Goal: Use online tool/utility: Utilize a website feature to perform a specific function

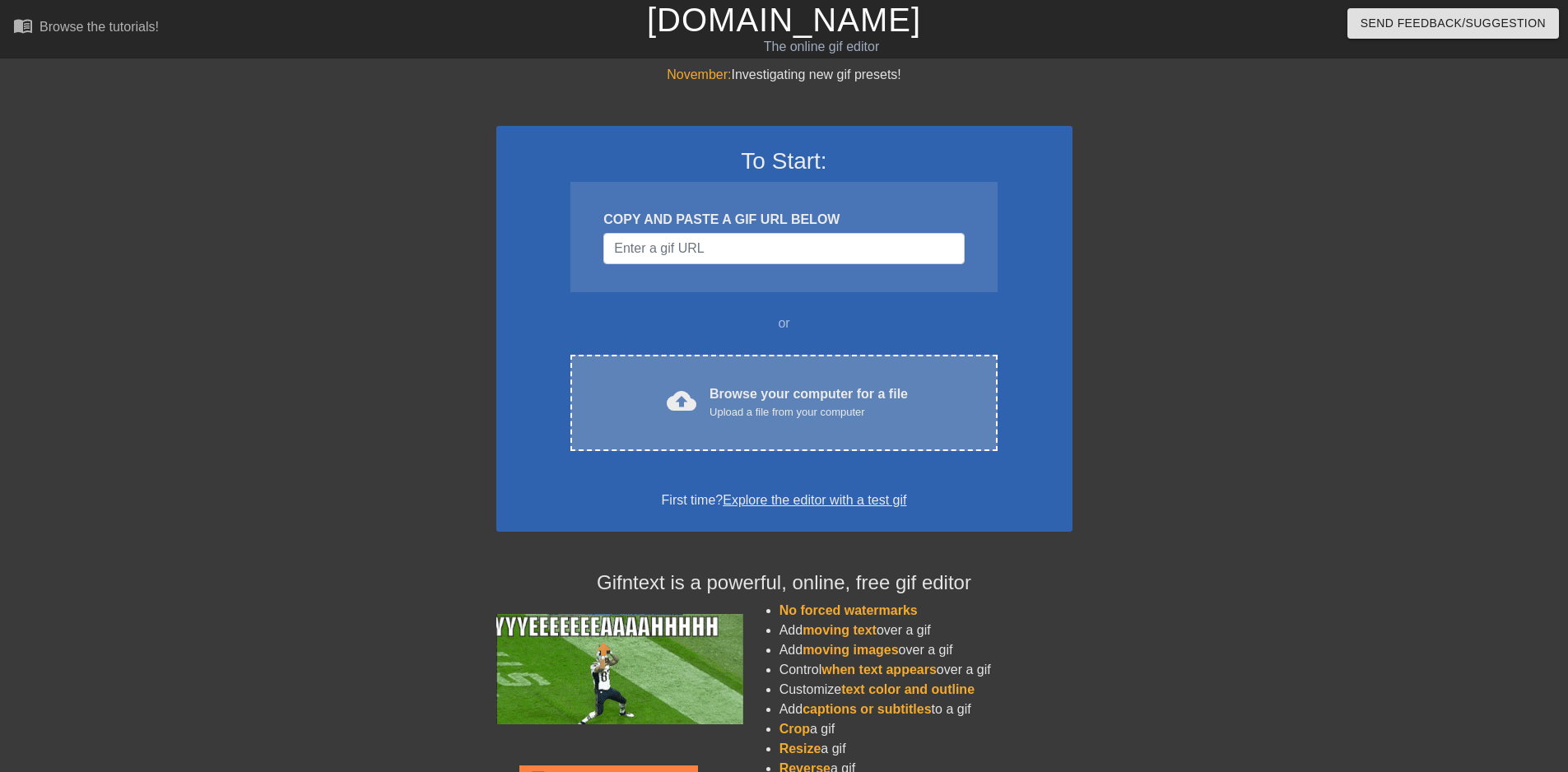
click at [808, 408] on div "Upload a file from your computer" at bounding box center [808, 412] width 198 height 16
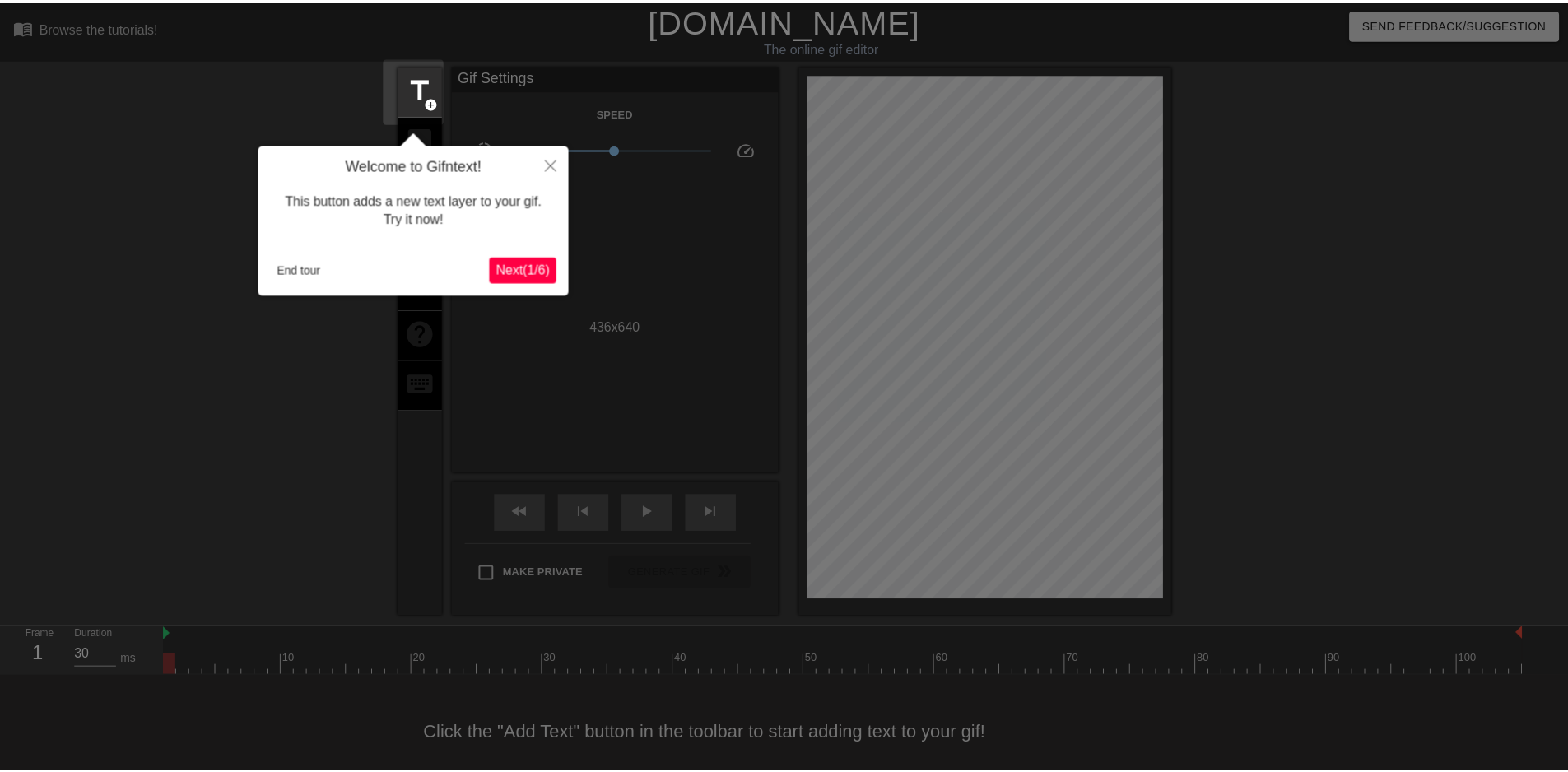
scroll to position [19, 0]
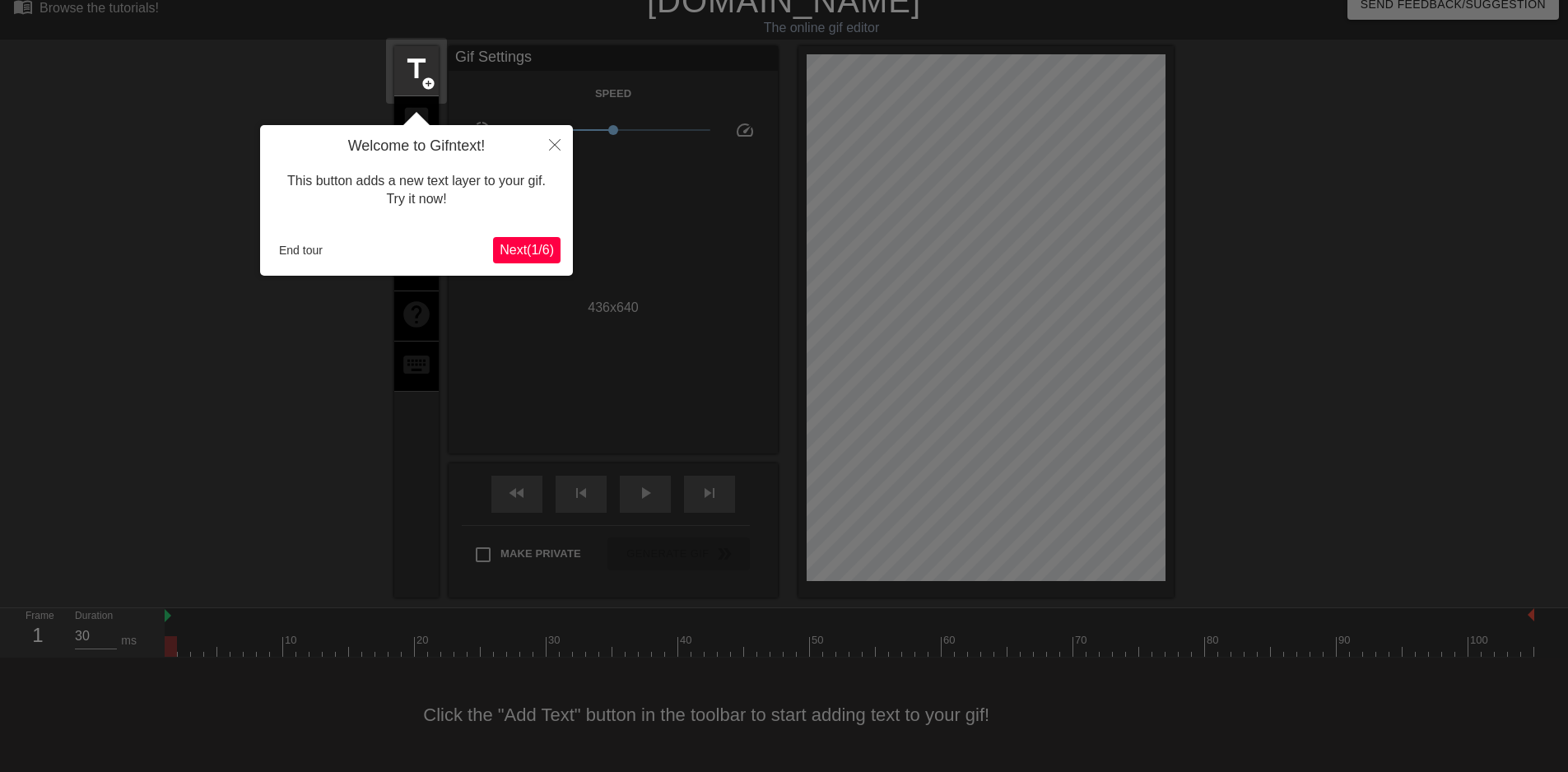
click at [556, 258] on button "Next ( 1 / 6 )" at bounding box center [526, 250] width 67 height 26
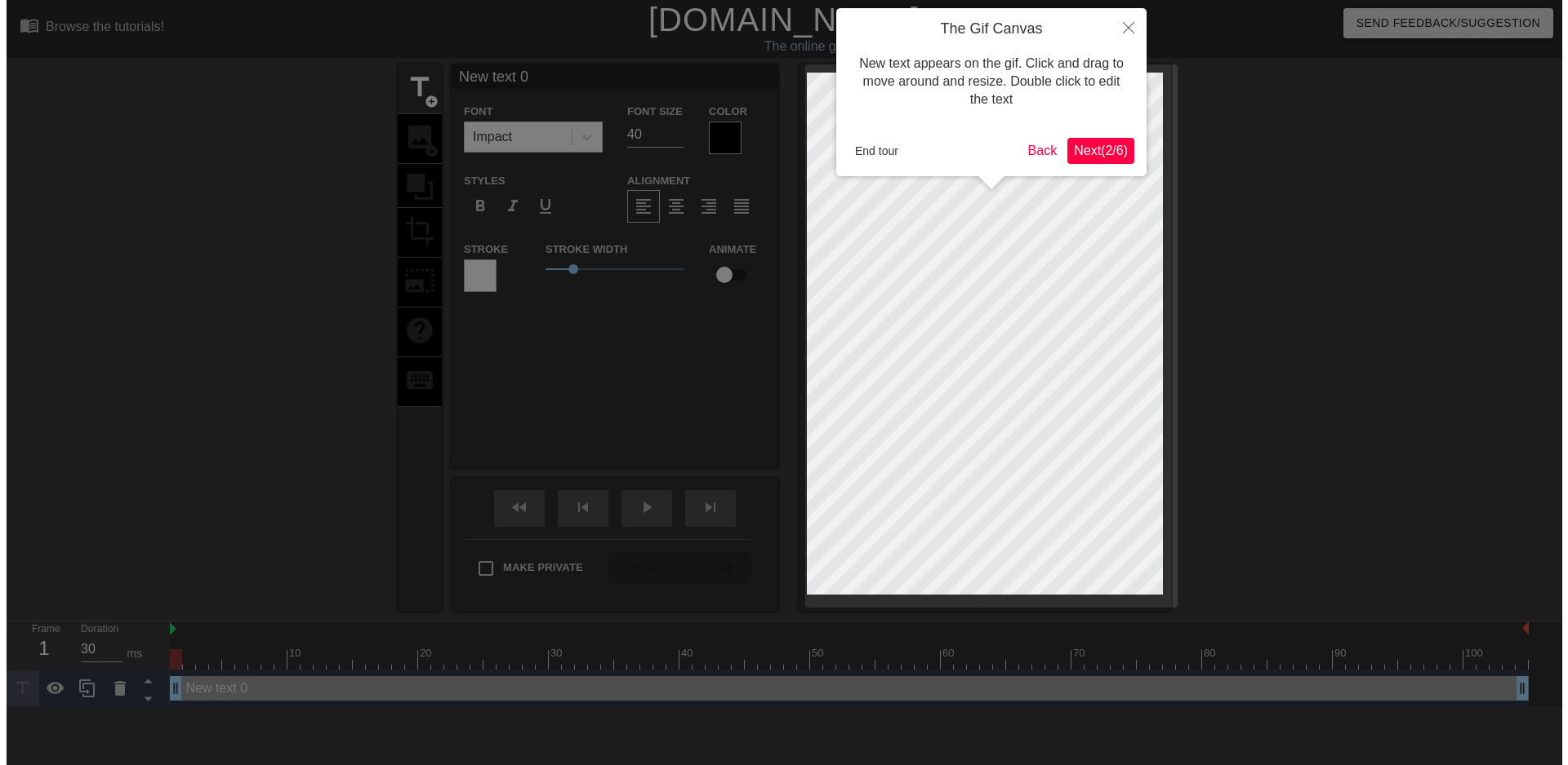
scroll to position [0, 0]
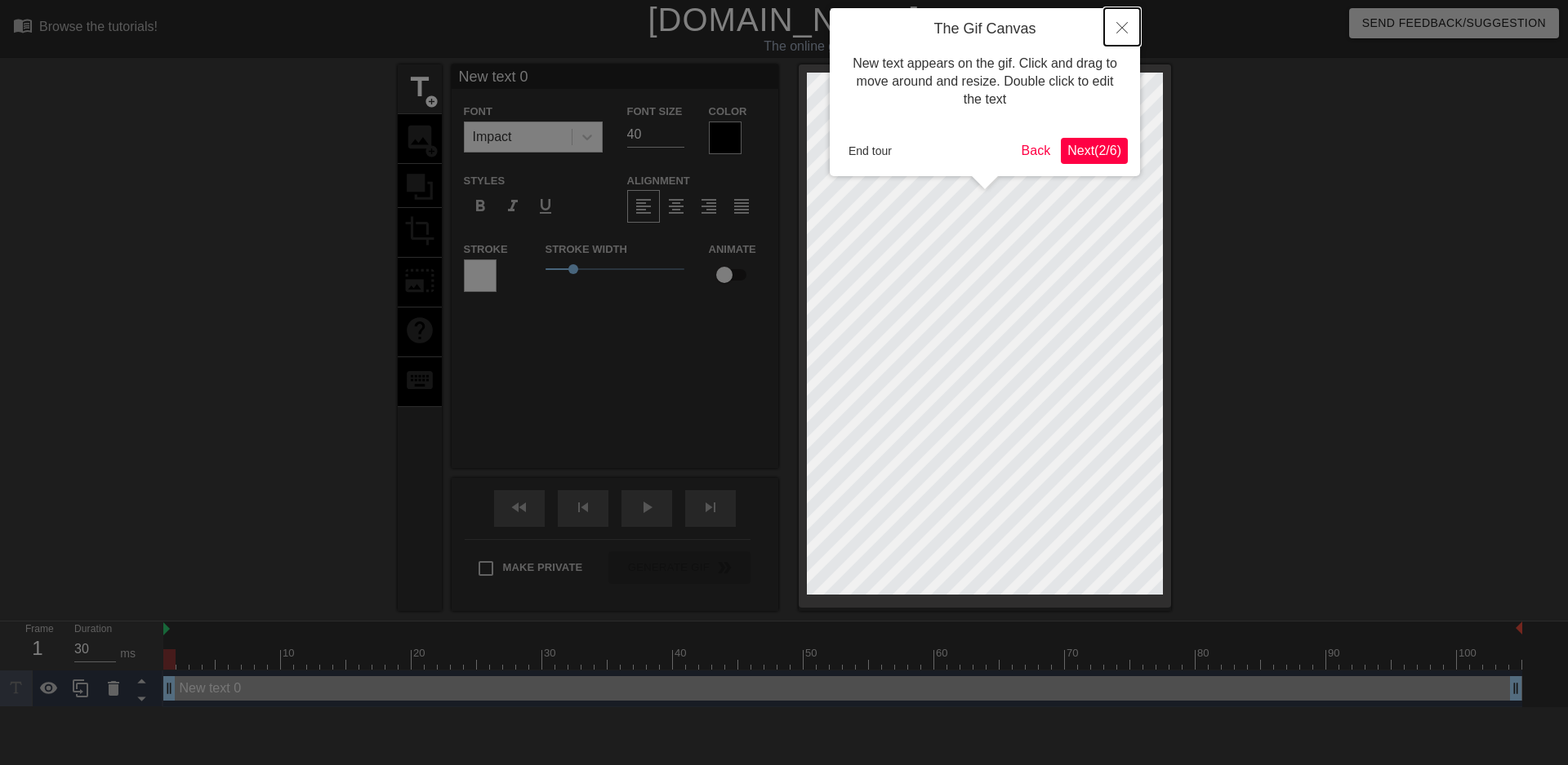
click at [1114, 31] on button "Close" at bounding box center [1121, 27] width 36 height 38
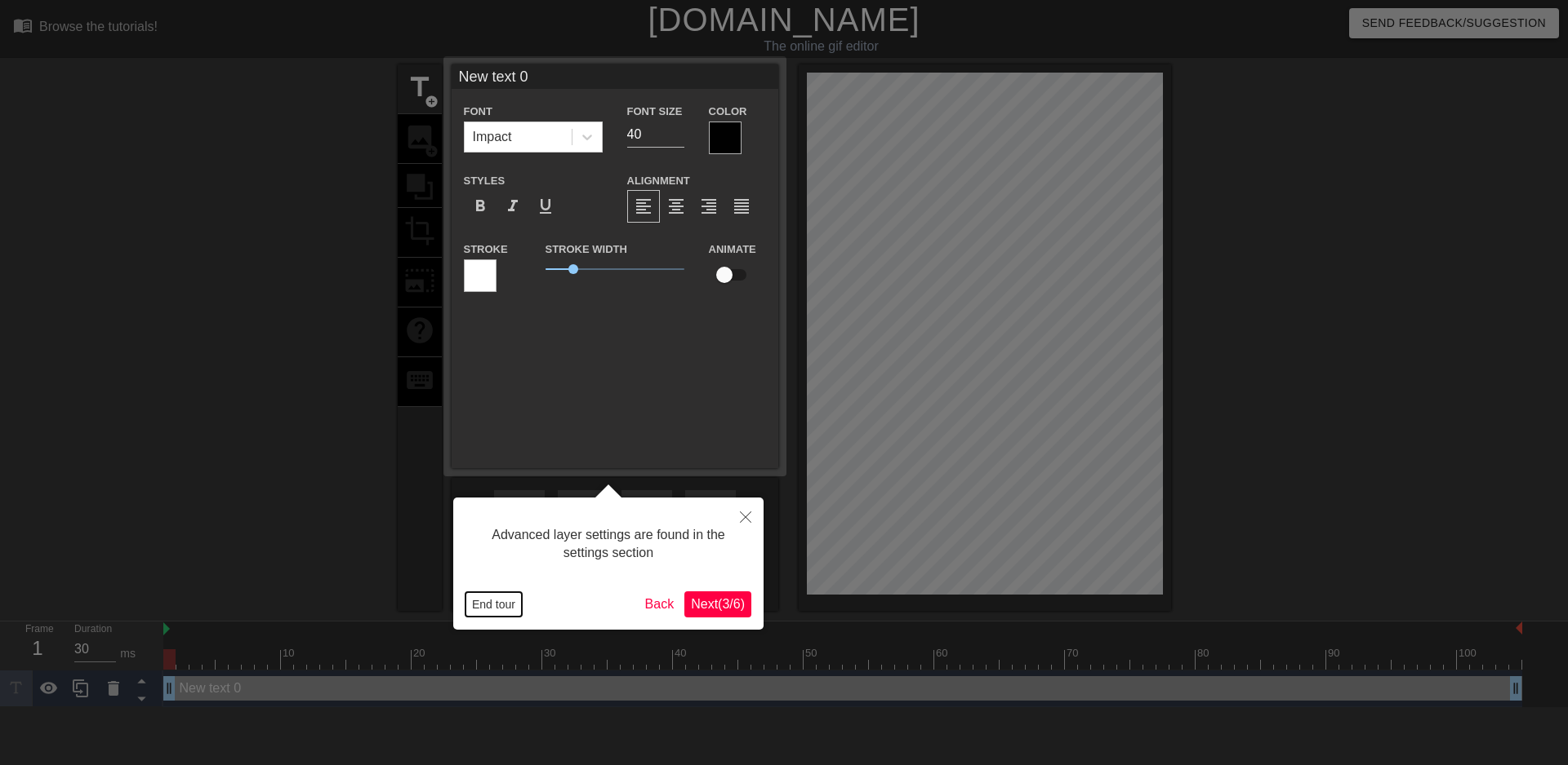
click at [498, 597] on button "End tour" at bounding box center [493, 604] width 56 height 24
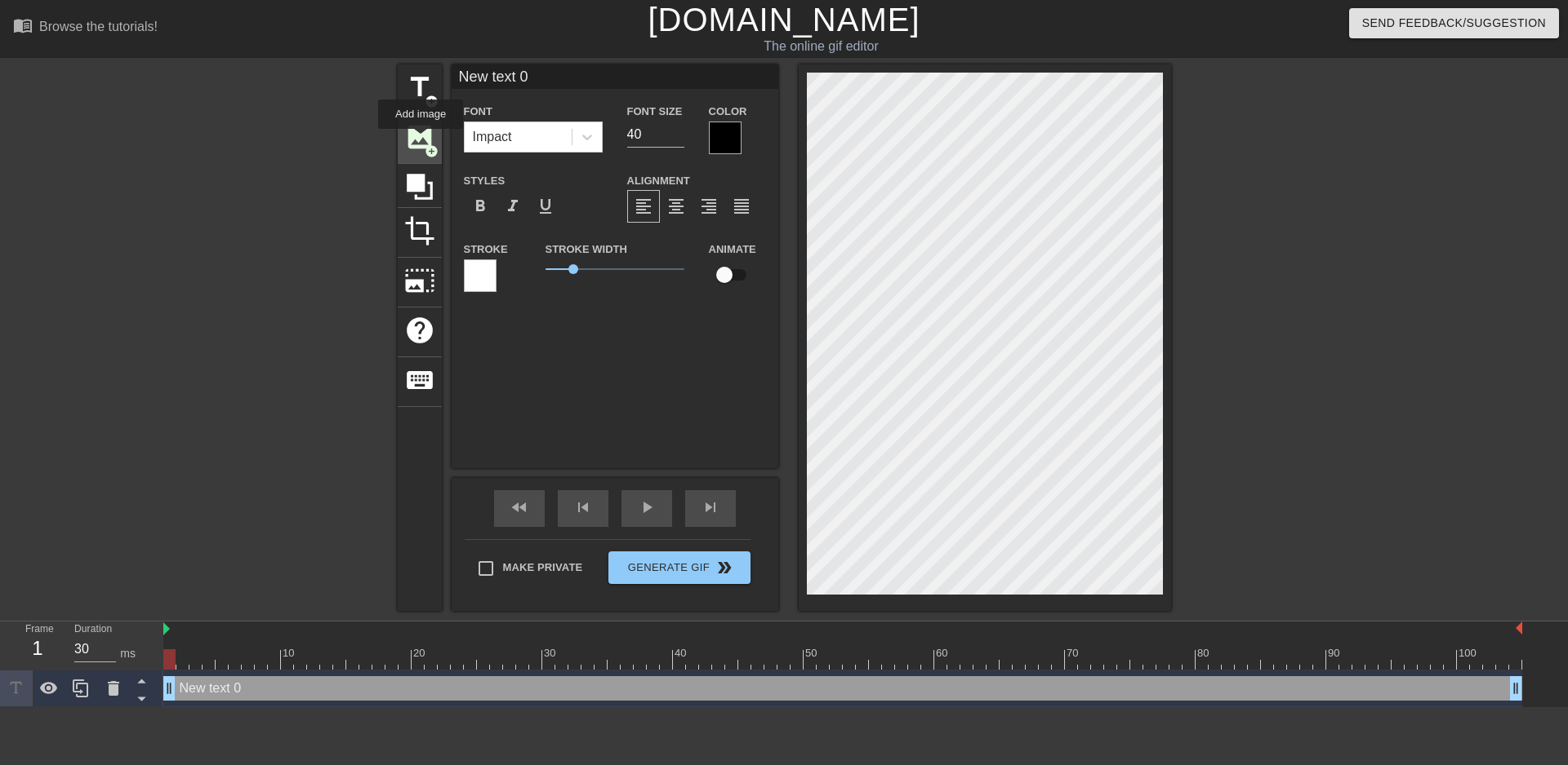
click at [421, 141] on span "image" at bounding box center [419, 136] width 31 height 31
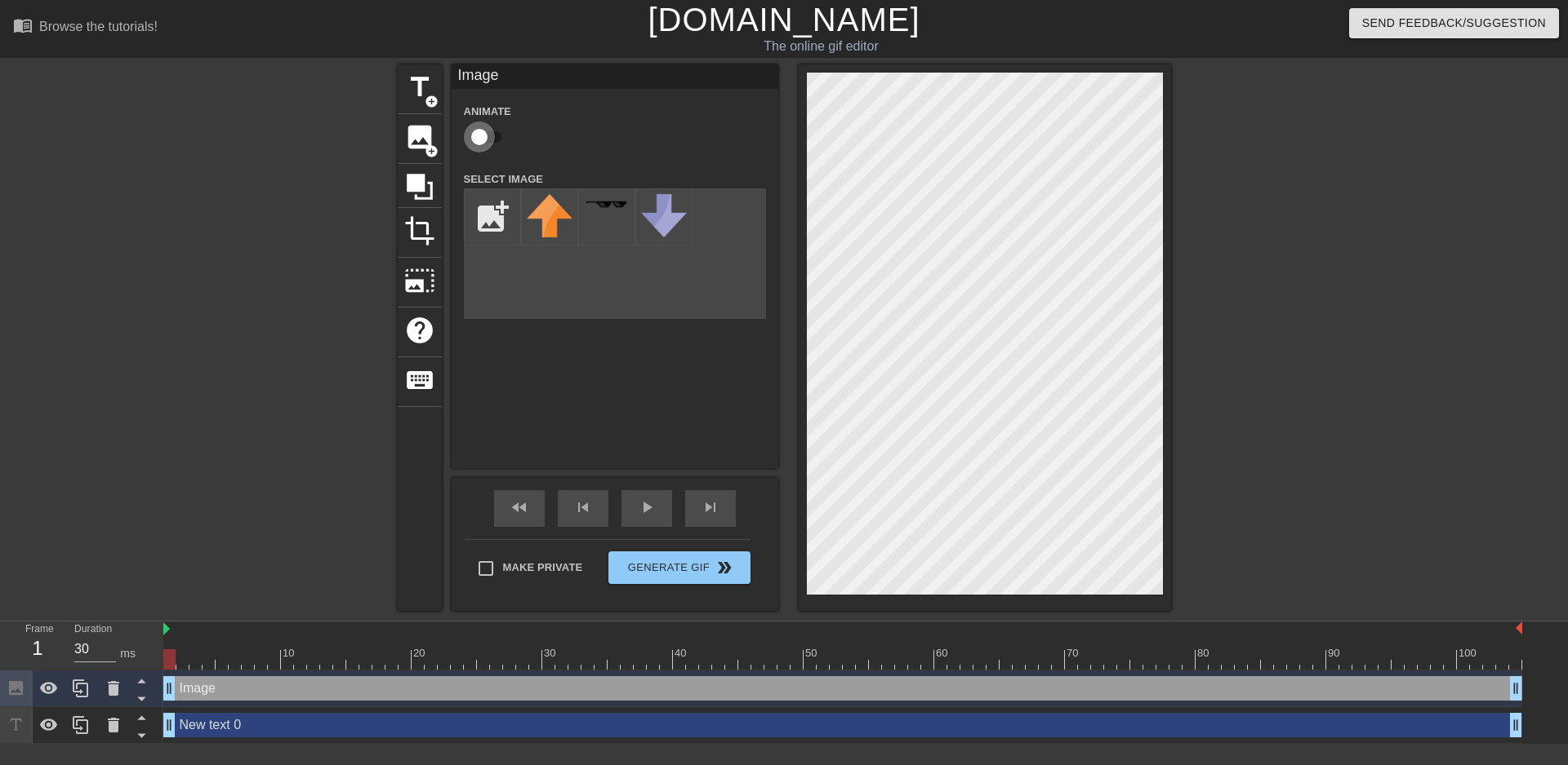
click at [498, 147] on input "checkbox" at bounding box center [479, 136] width 93 height 31
click at [498, 147] on input "checkbox" at bounding box center [495, 136] width 93 height 31
checkbox input "false"
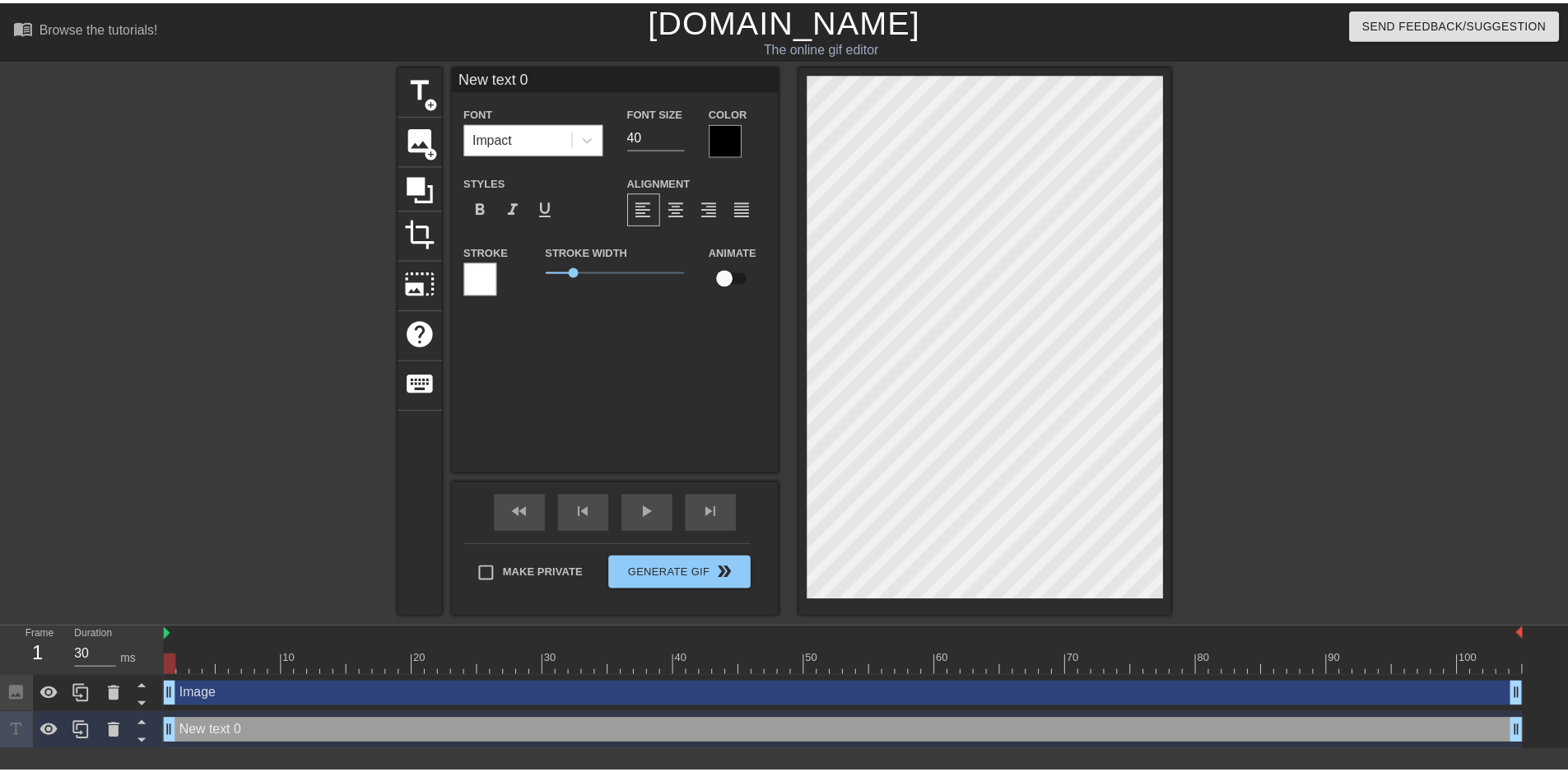
scroll to position [3, 4]
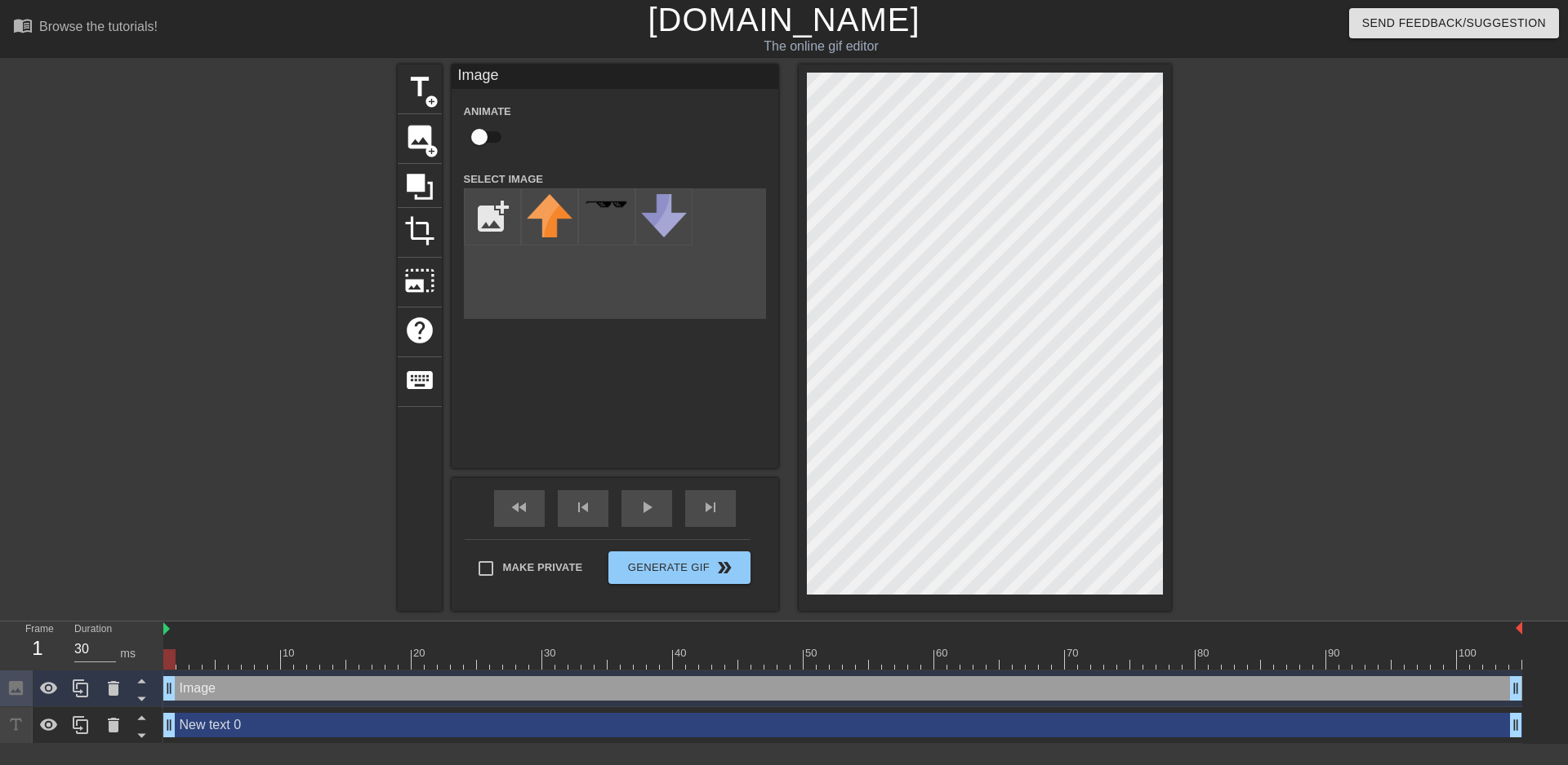
click at [486, 147] on input "checkbox" at bounding box center [479, 136] width 93 height 31
click at [486, 147] on input "checkbox" at bounding box center [495, 136] width 93 height 31
checkbox input "false"
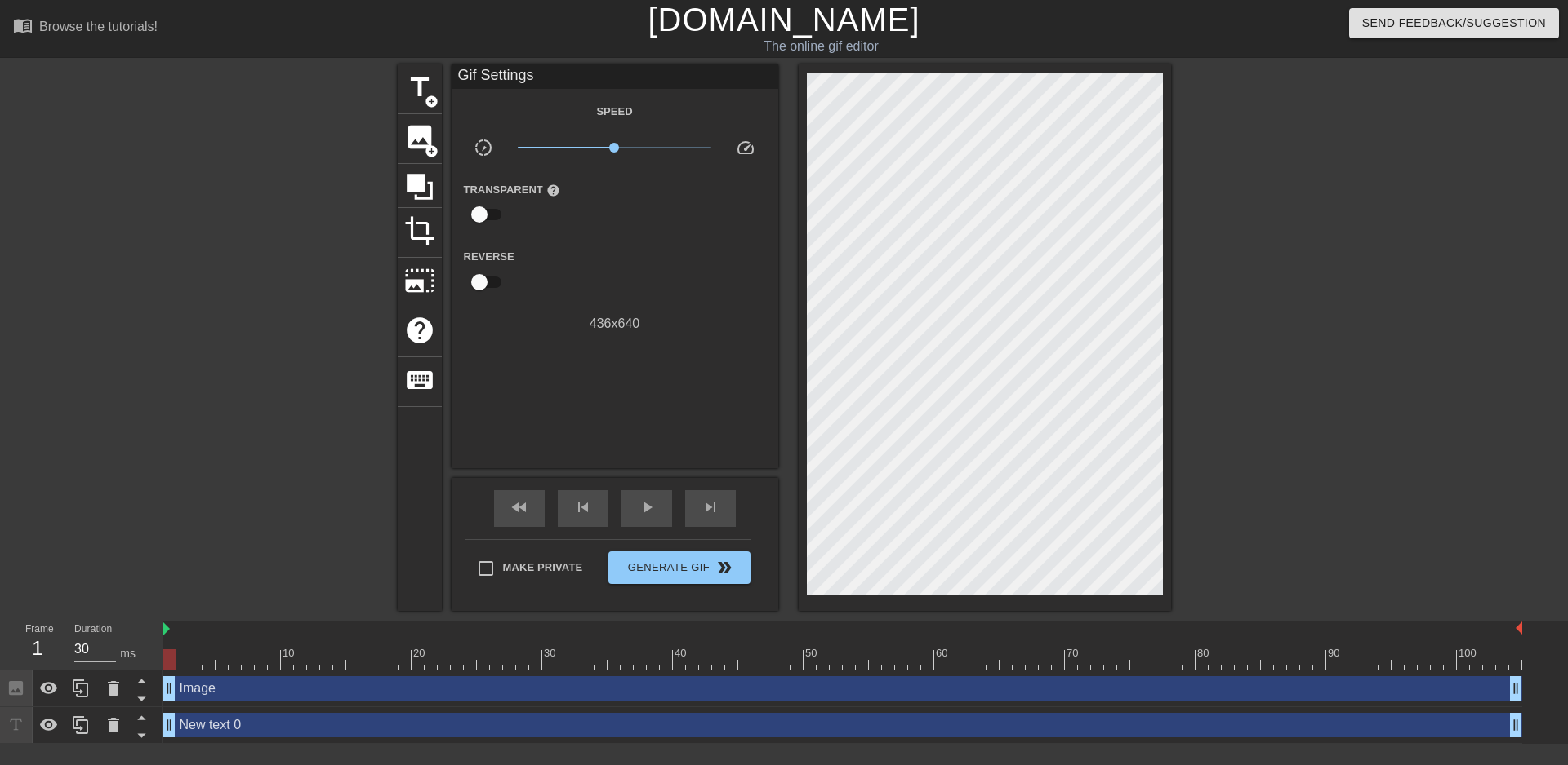
drag, startPoint x: 695, startPoint y: 588, endPoint x: 669, endPoint y: 585, distance: 26.2
click at [669, 585] on div "Make Private Generate Gif double_arrow" at bounding box center [607, 571] width 286 height 65
click at [486, 217] on input "checkbox" at bounding box center [479, 214] width 93 height 31
click at [486, 217] on input "checkbox" at bounding box center [495, 214] width 93 height 31
checkbox input "false"
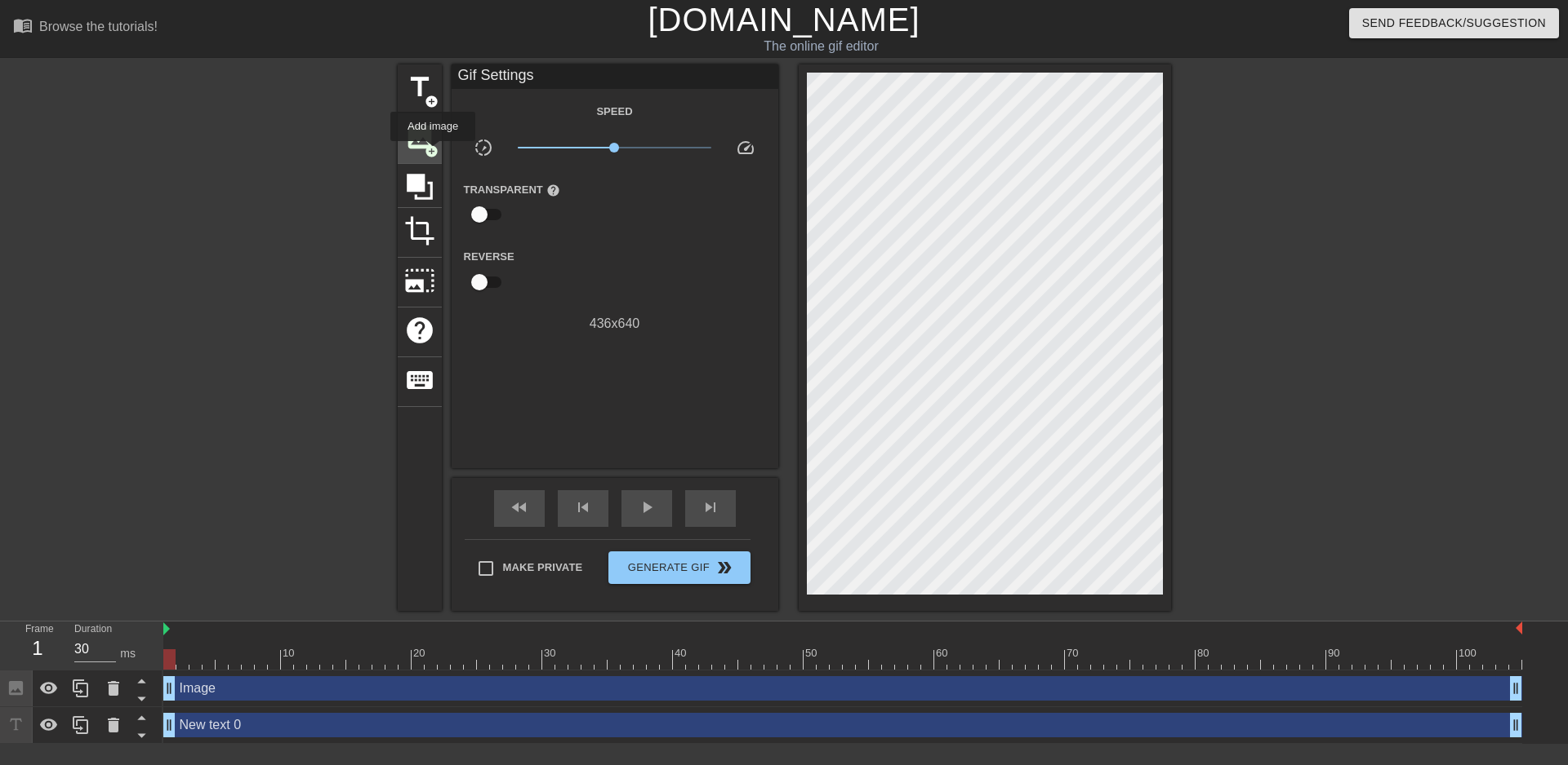
click at [432, 152] on span "add_circle" at bounding box center [432, 151] width 13 height 13
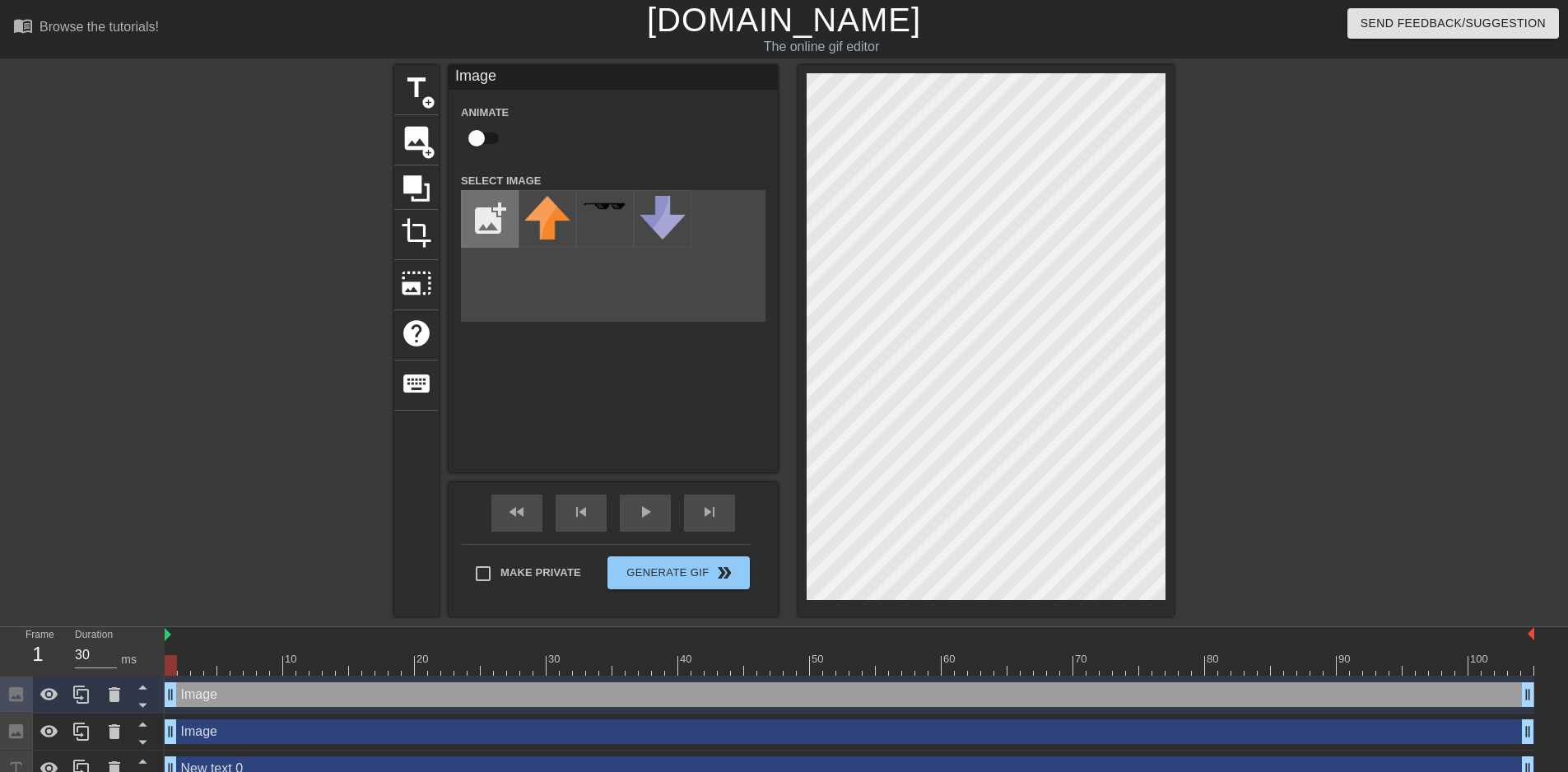
click at [483, 220] on input "file" at bounding box center [490, 219] width 56 height 56
type input "C:\fakepath\neutral.png"
click at [566, 245] on img at bounding box center [547, 233] width 46 height 73
click at [623, 432] on div "Image Animate Select Image add_photo_alternate" at bounding box center [613, 269] width 329 height 407
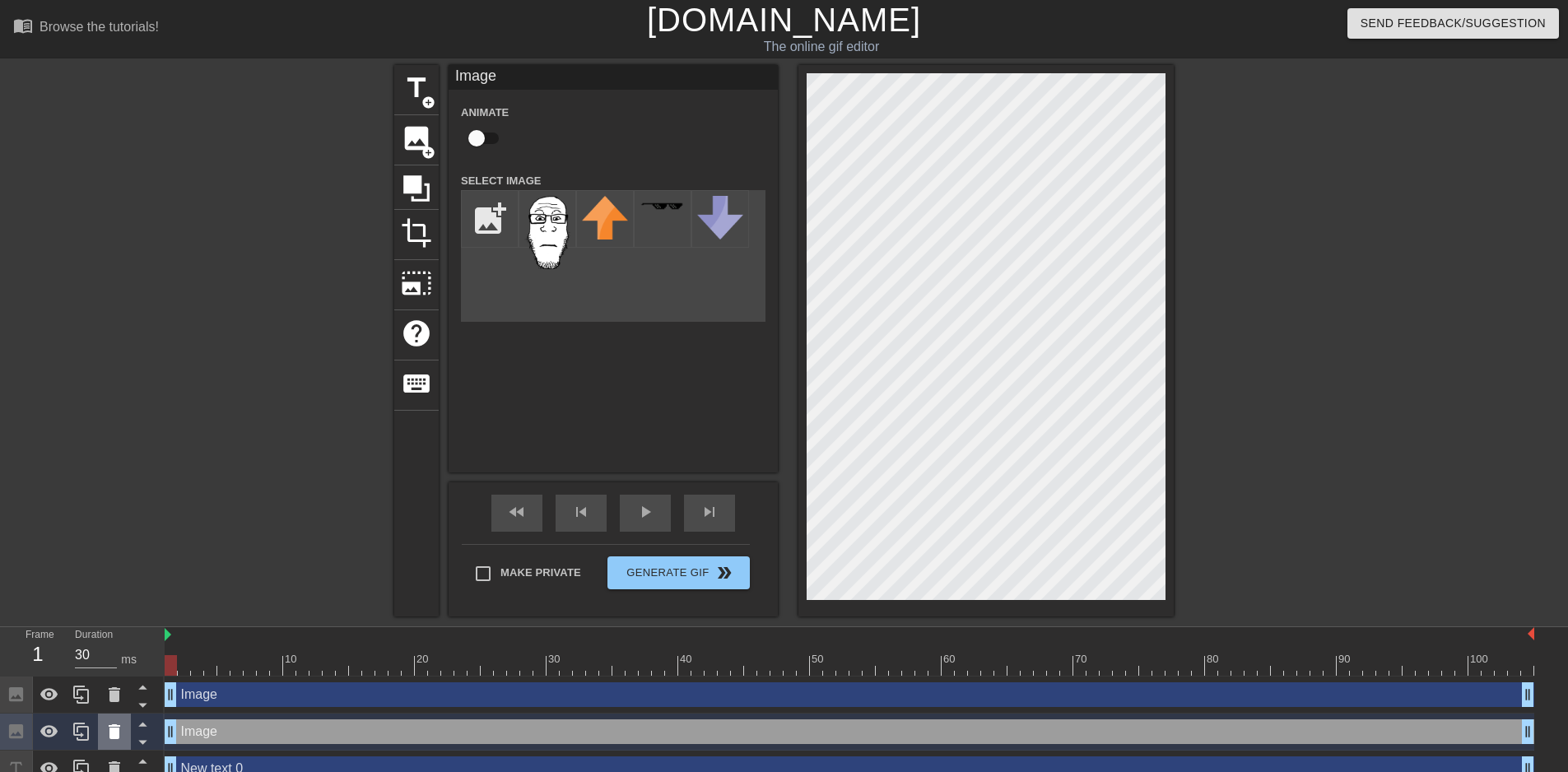
click at [124, 736] on div at bounding box center [114, 732] width 33 height 37
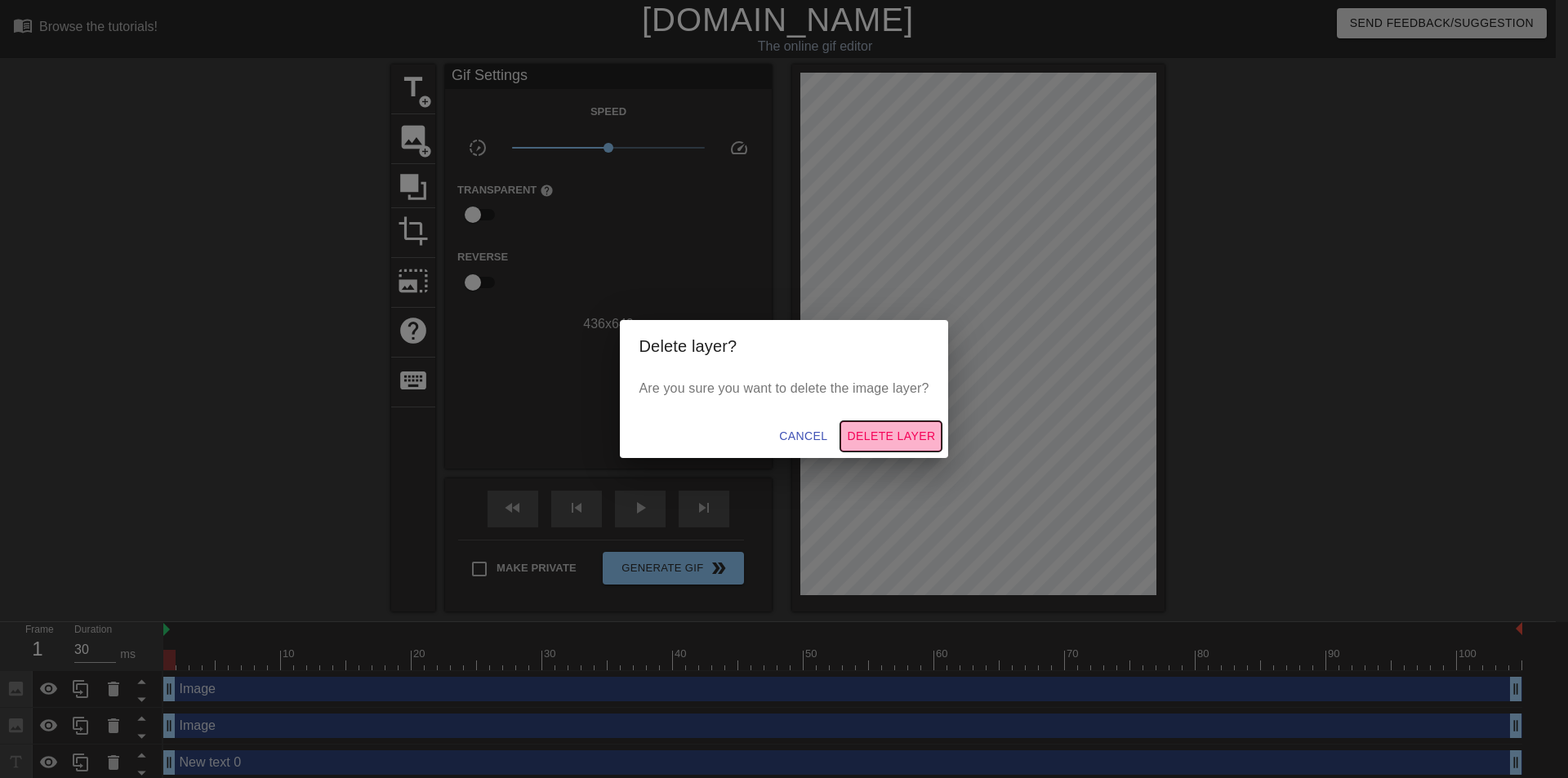
click at [907, 427] on span "Delete Layer" at bounding box center [890, 437] width 89 height 20
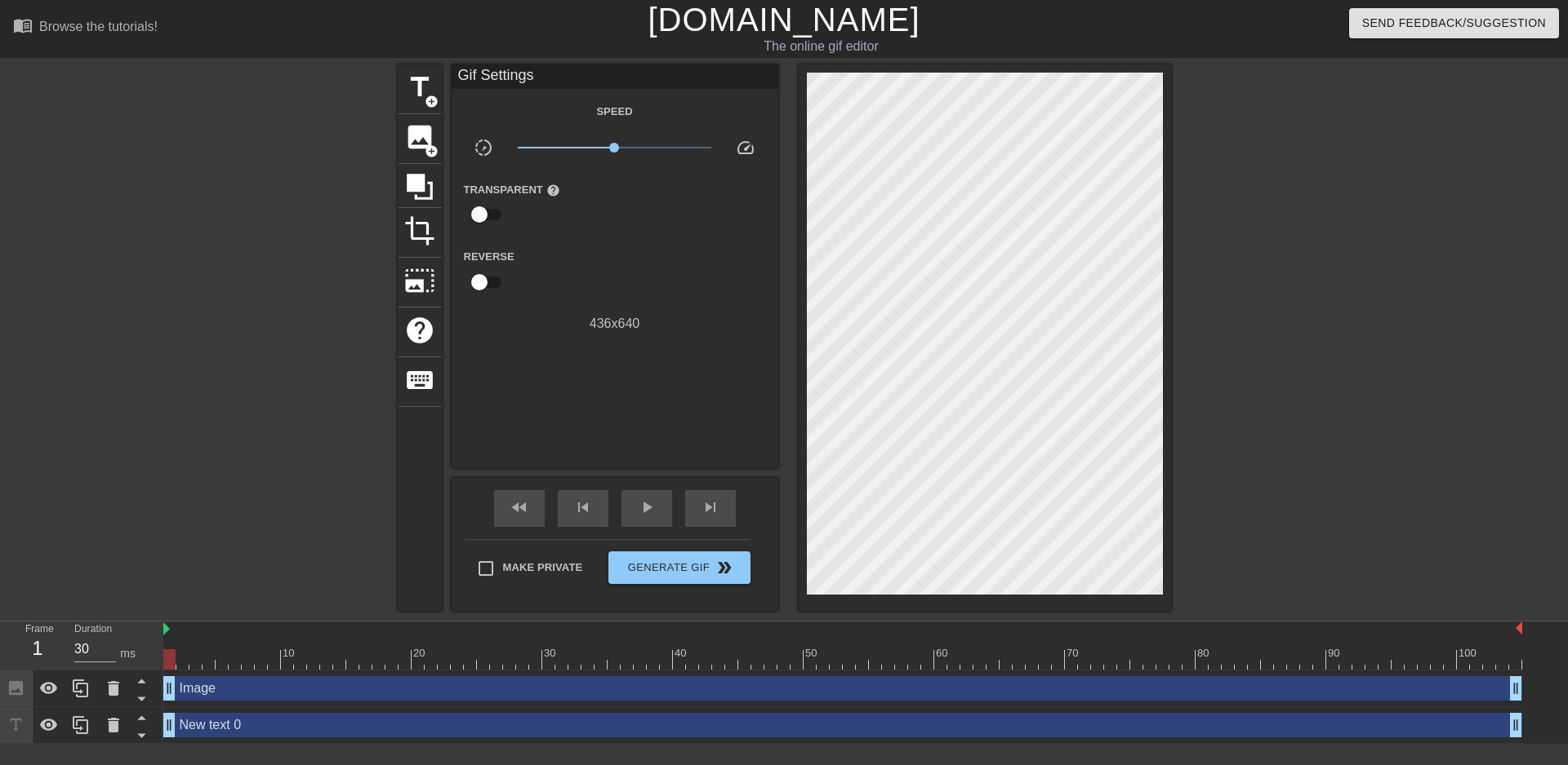
click at [339, 736] on div "New text 0 drag_handle drag_handle" at bounding box center [843, 725] width 1359 height 24
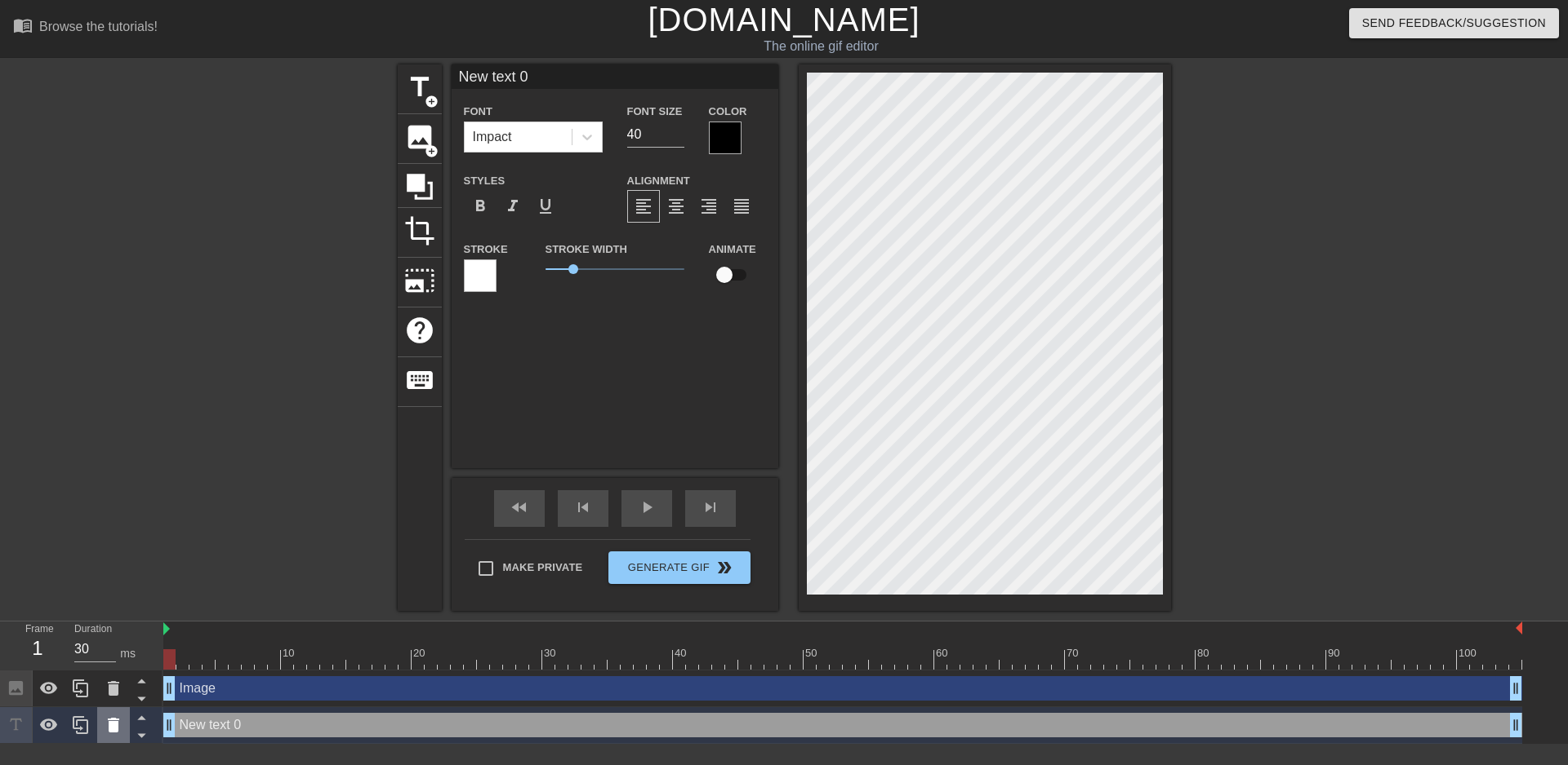
click at [115, 730] on icon at bounding box center [114, 725] width 12 height 14
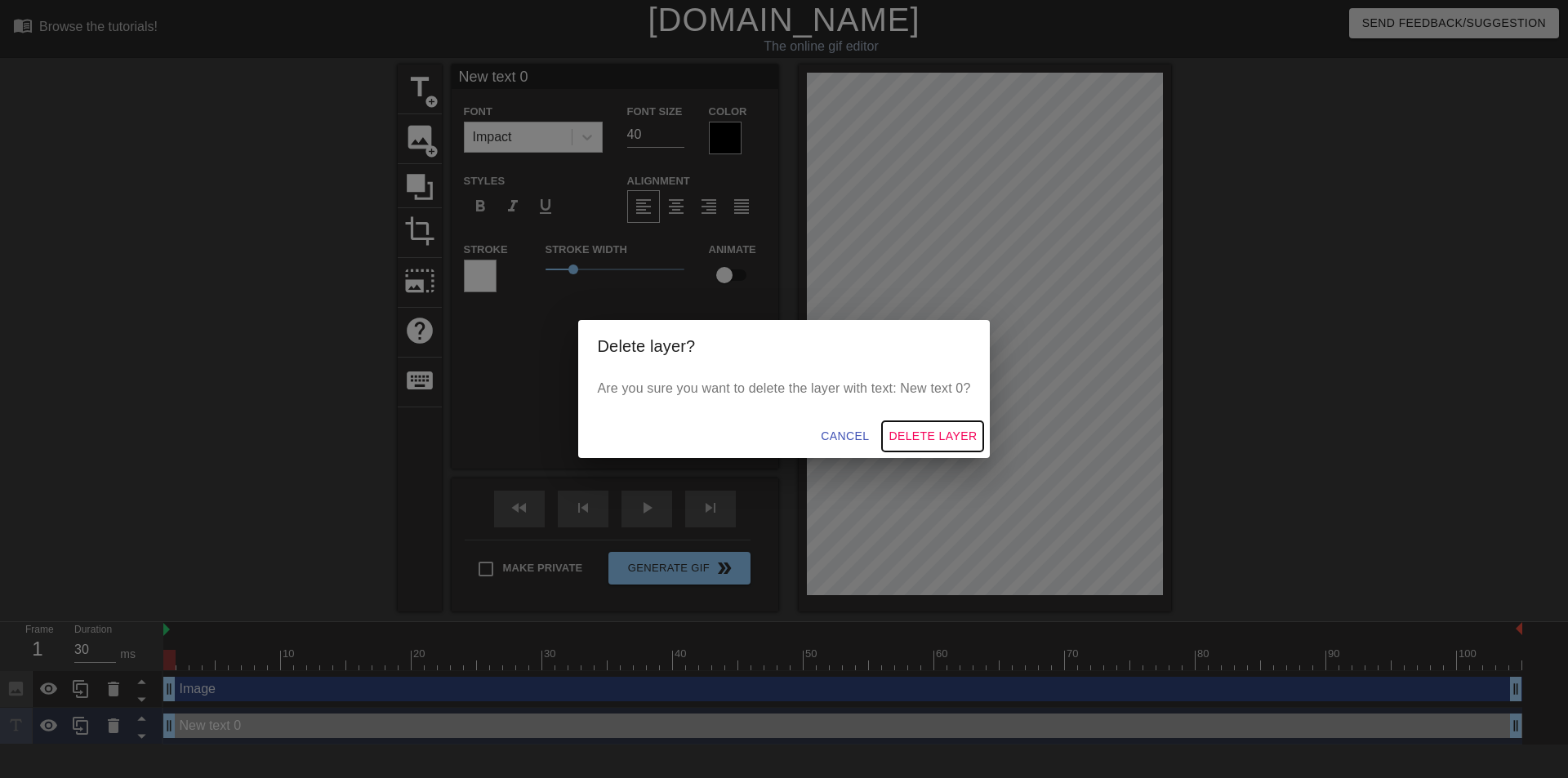
click at [962, 442] on span "Delete Layer" at bounding box center [932, 437] width 89 height 20
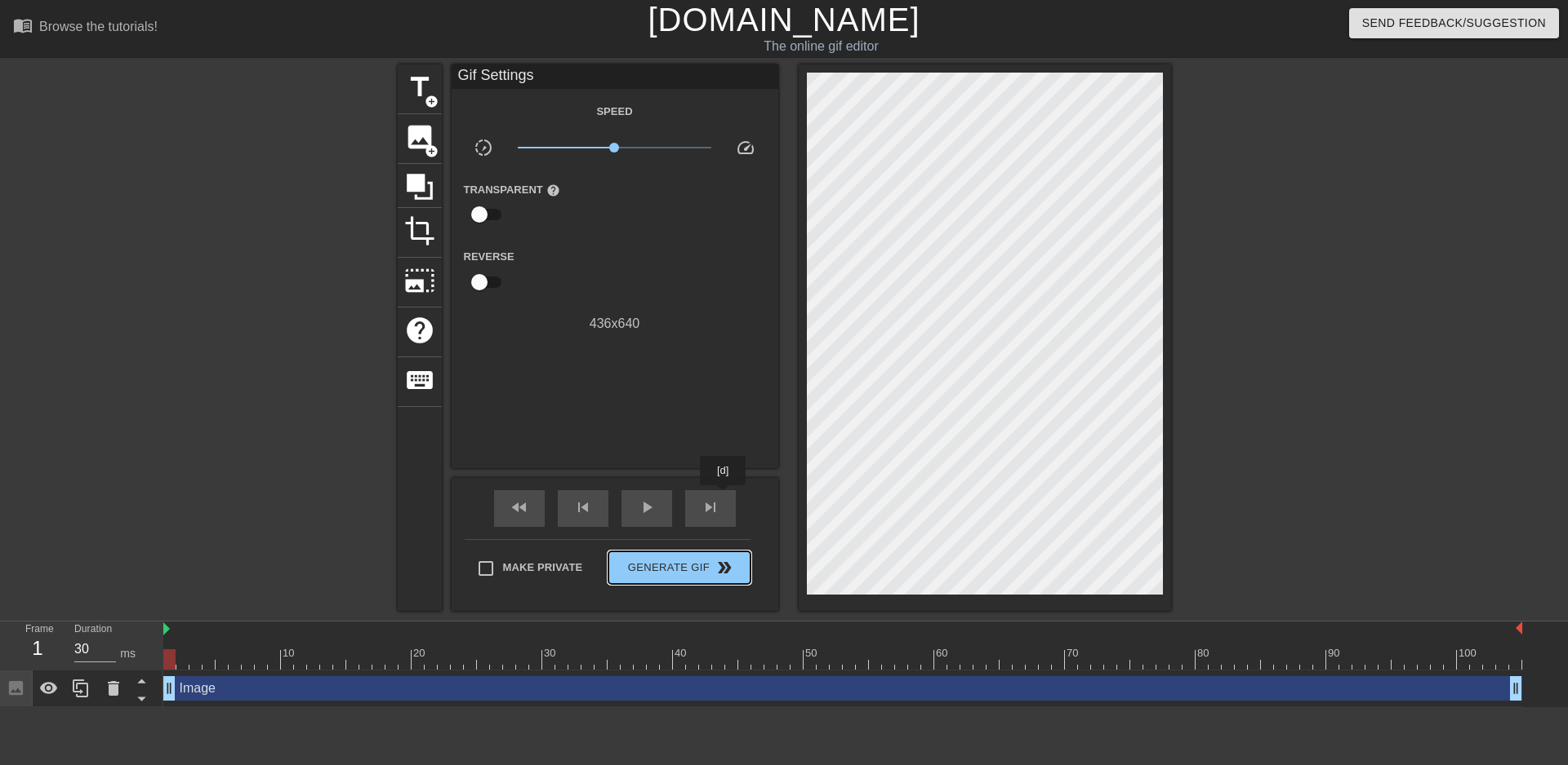
drag, startPoint x: 659, startPoint y: 564, endPoint x: 745, endPoint y: 455, distance: 138.8
click at [745, 455] on div "Gif Settings Speed slow_motion_video x1.00 speed Transparent help Reverse 436 x…" at bounding box center [615, 338] width 326 height 547
click at [407, 125] on span "image" at bounding box center [419, 136] width 31 height 31
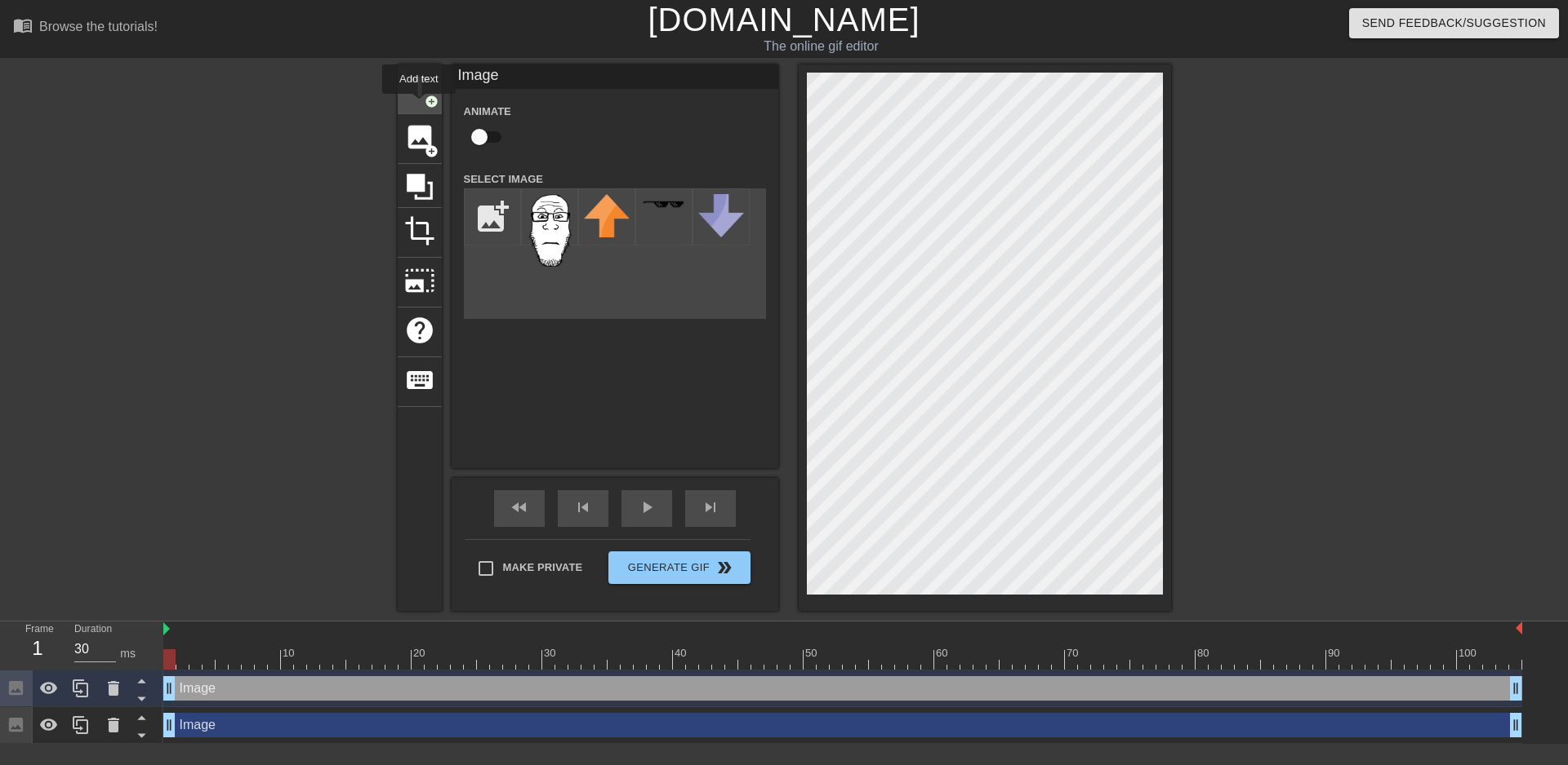
click at [419, 105] on div "title add_circle" at bounding box center [420, 89] width 44 height 50
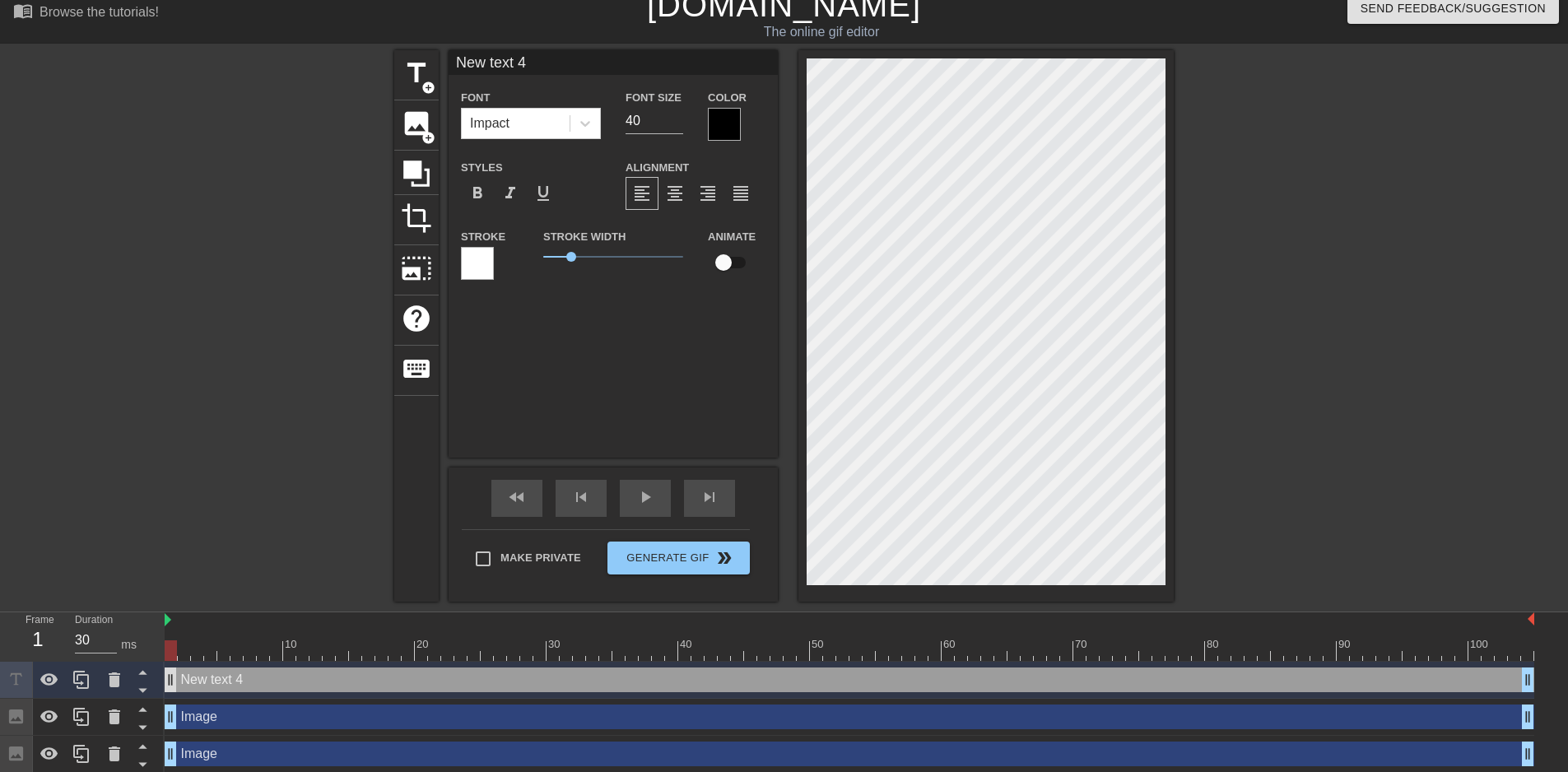
scroll to position [19, 0]
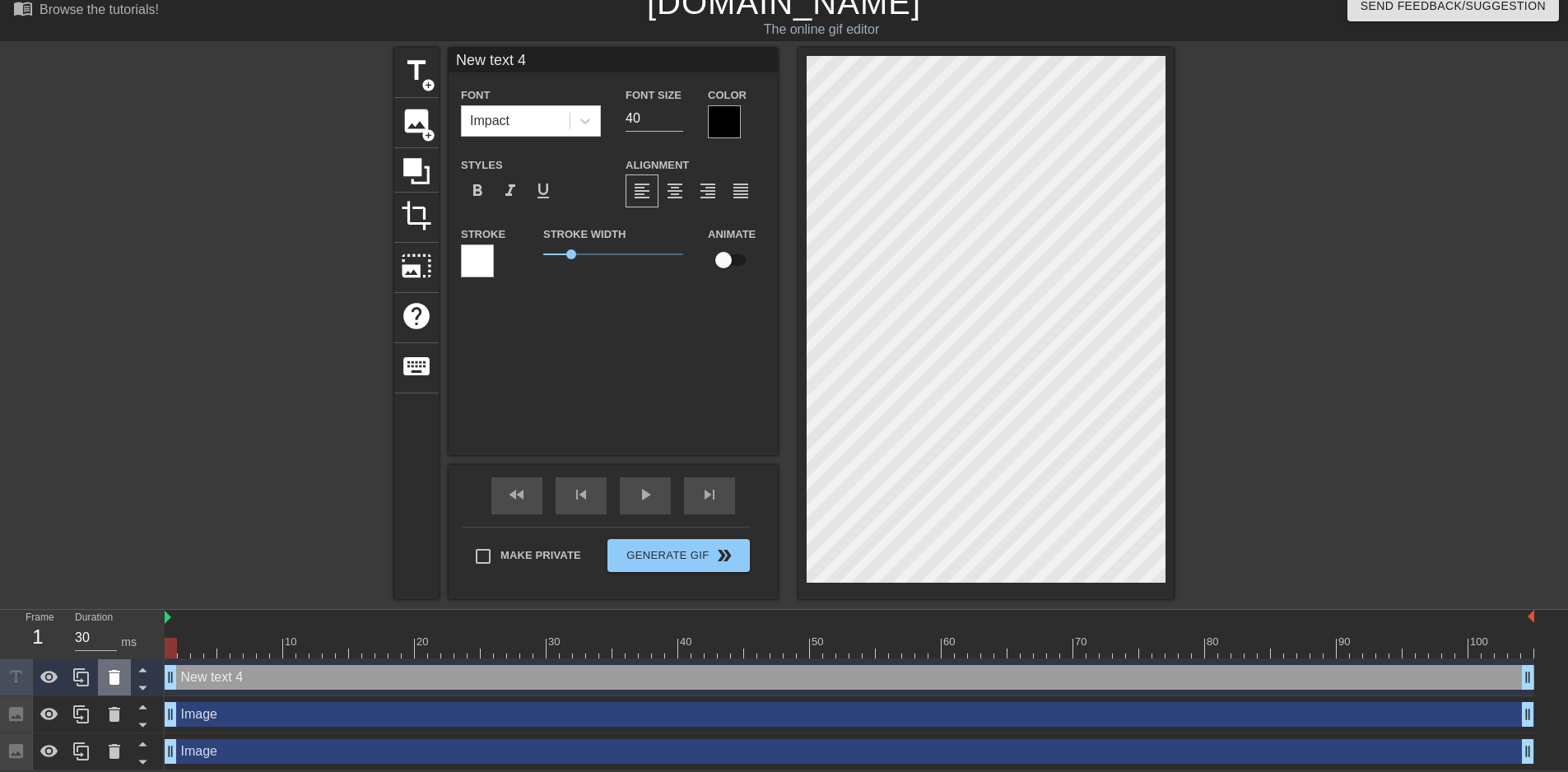
click at [116, 673] on icon at bounding box center [115, 677] width 12 height 14
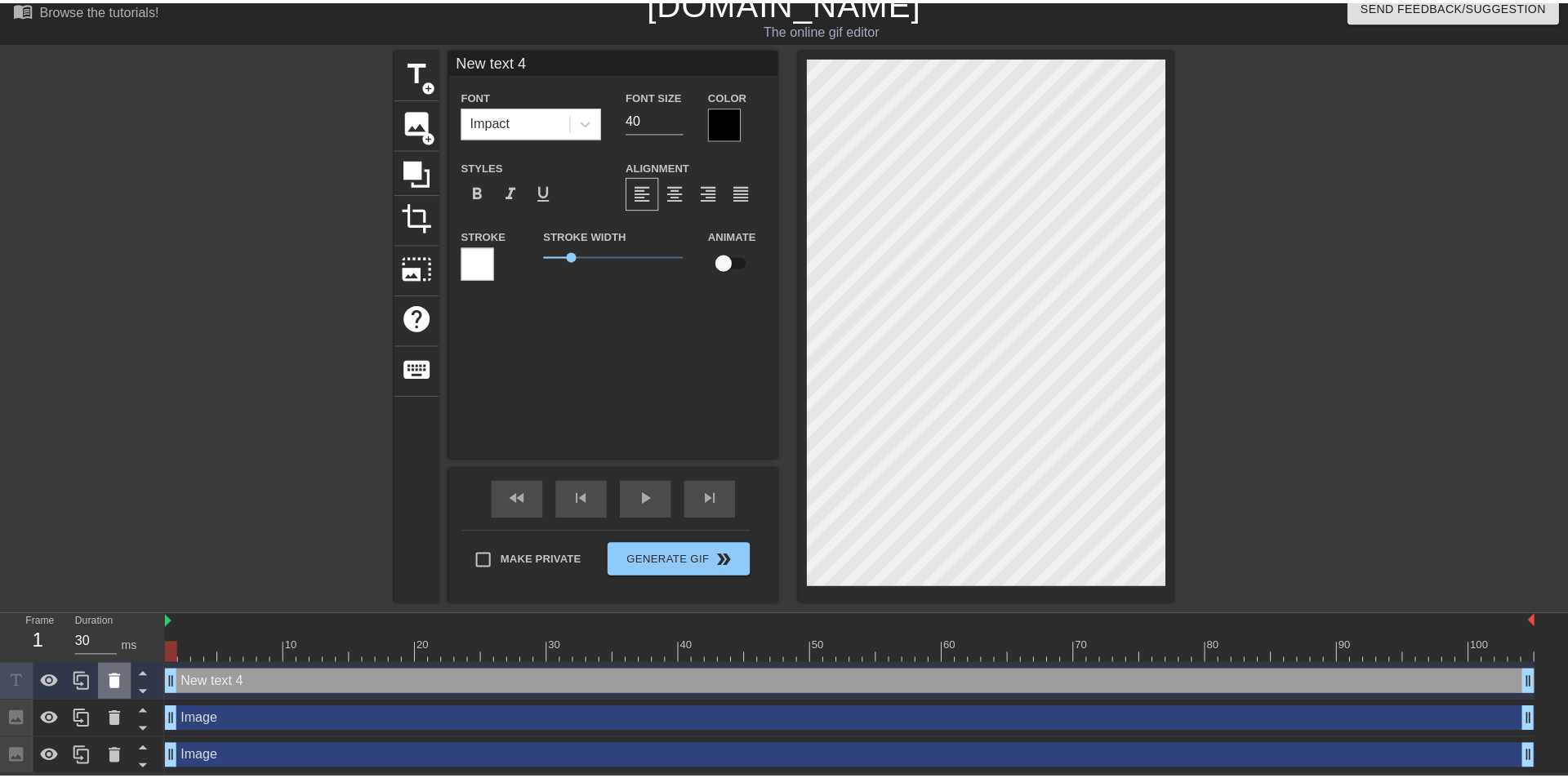
scroll to position [7, 0]
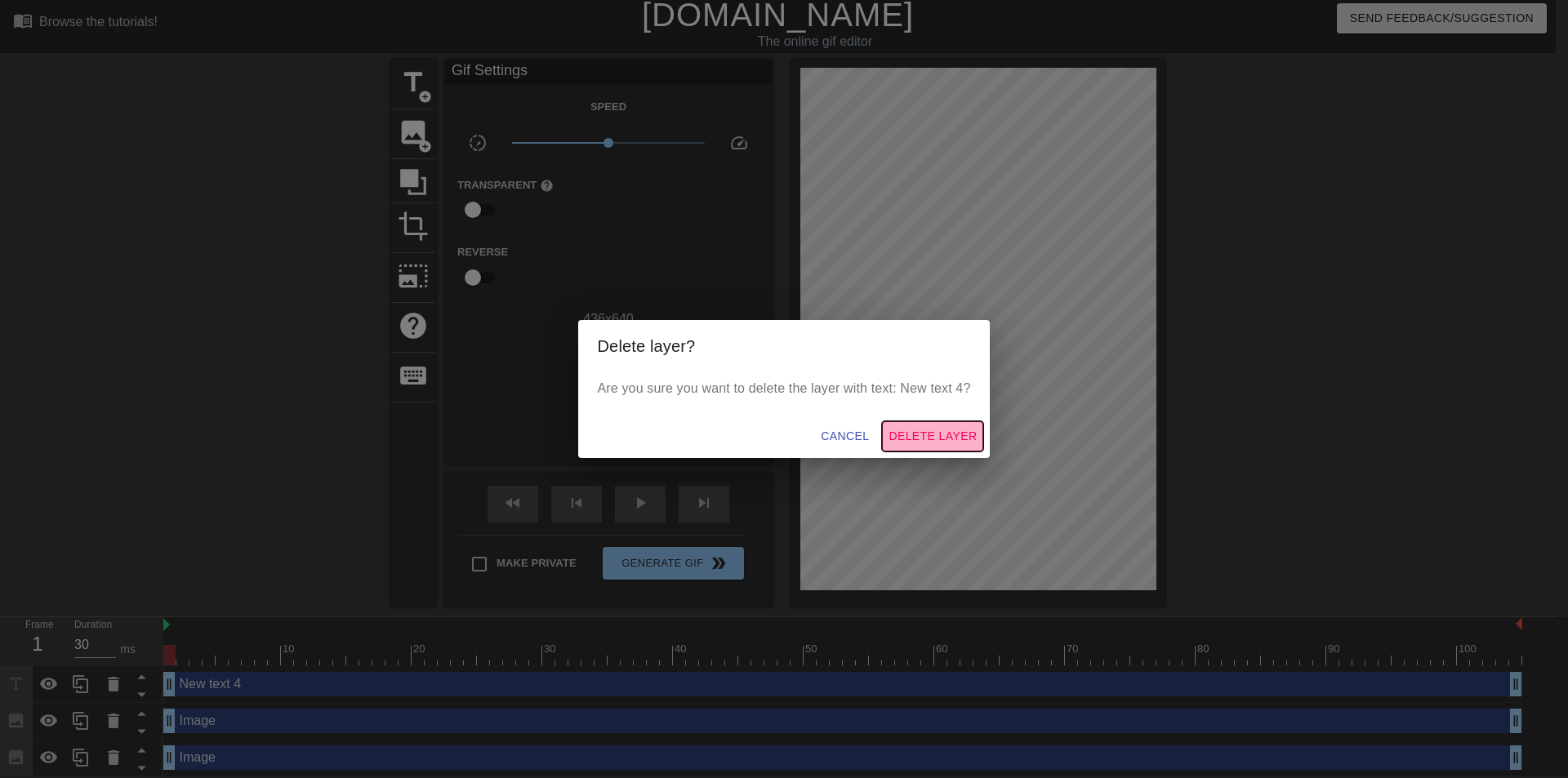
click at [951, 425] on button "Delete Layer" at bounding box center [932, 437] width 101 height 30
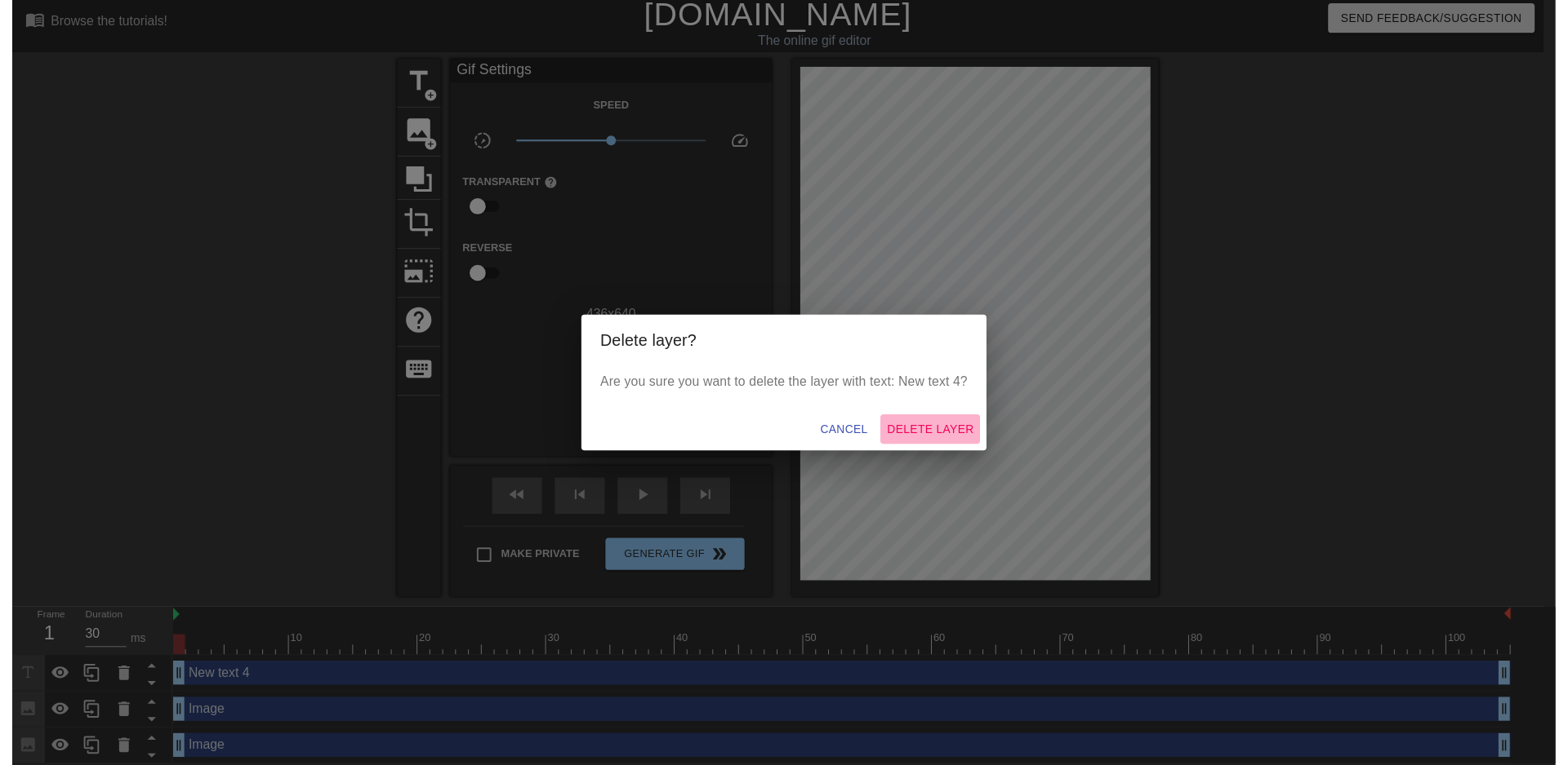
scroll to position [0, 0]
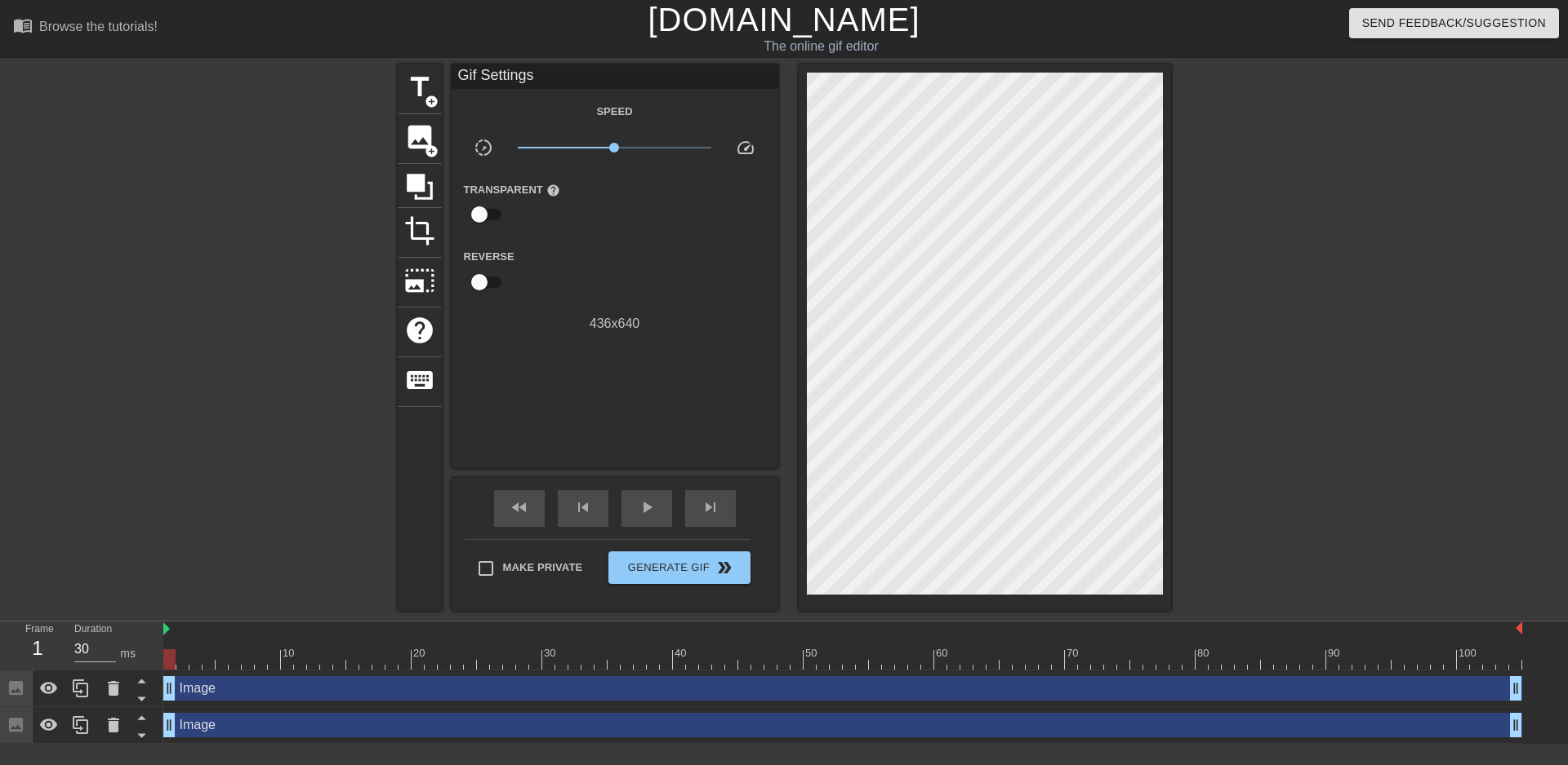
click at [266, 693] on div "Image drag_handle drag_handle" at bounding box center [843, 688] width 1359 height 24
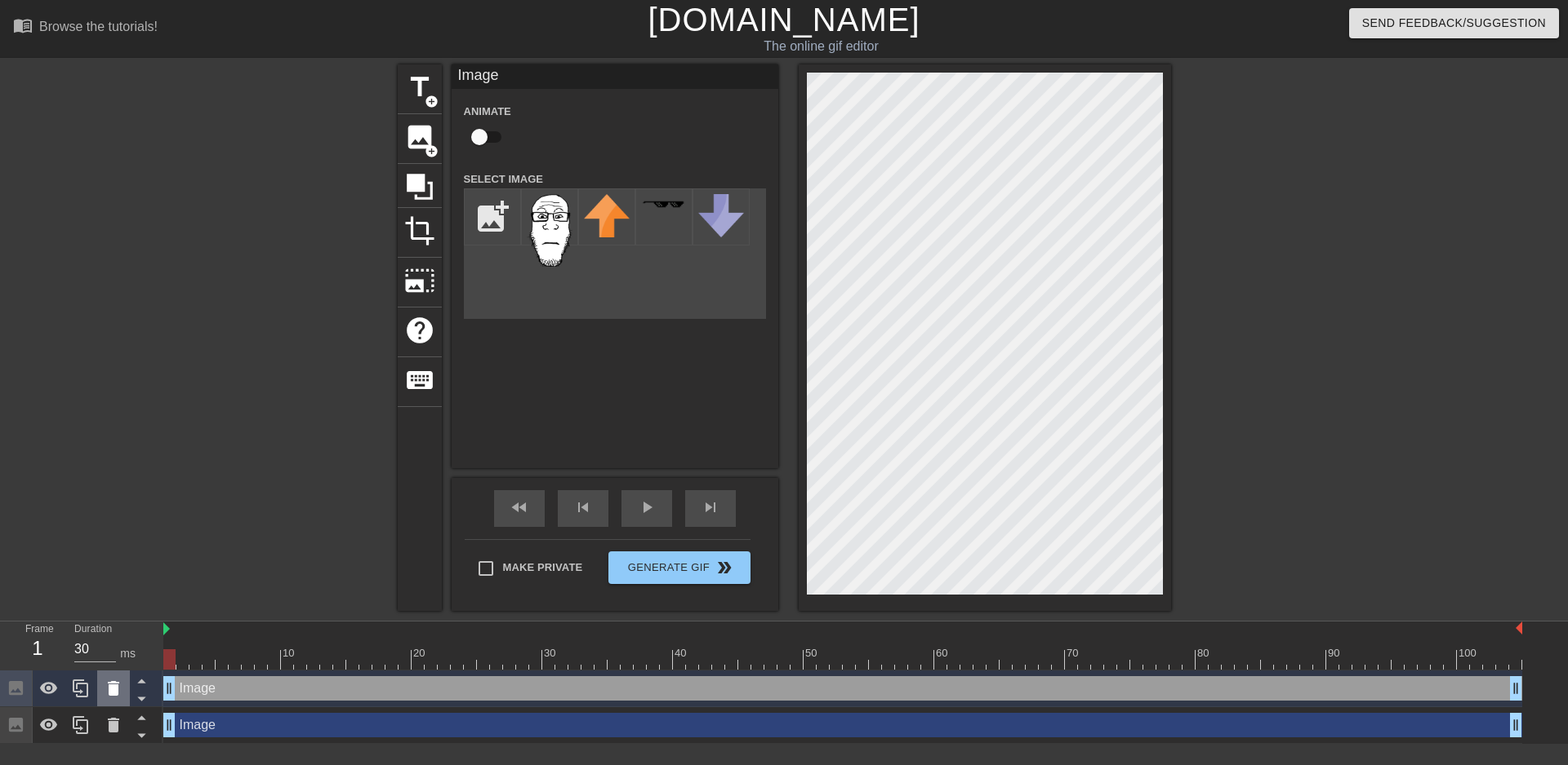
click at [118, 688] on icon at bounding box center [113, 688] width 19 height 19
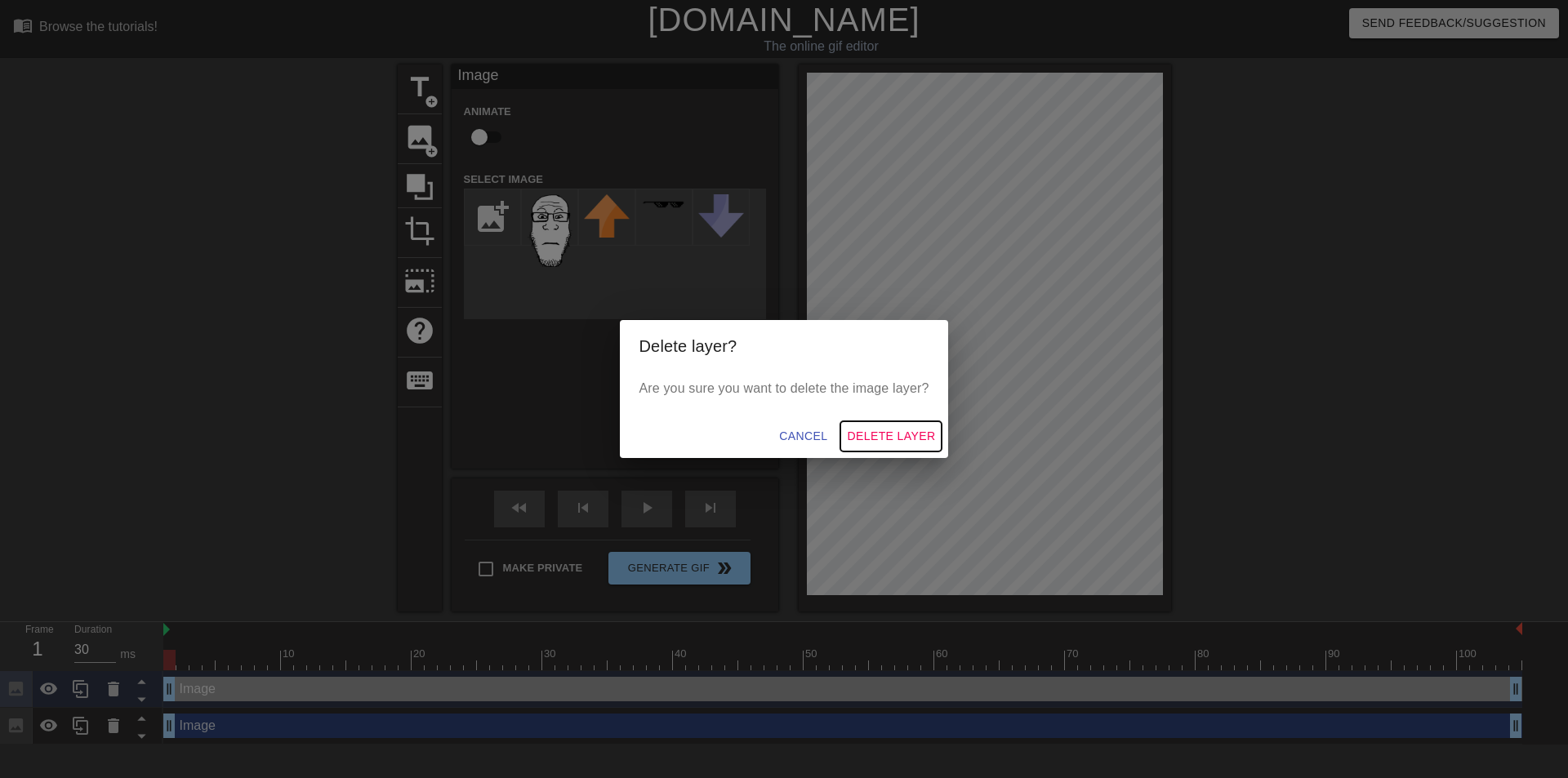
click at [879, 427] on span "Delete Layer" at bounding box center [890, 437] width 89 height 20
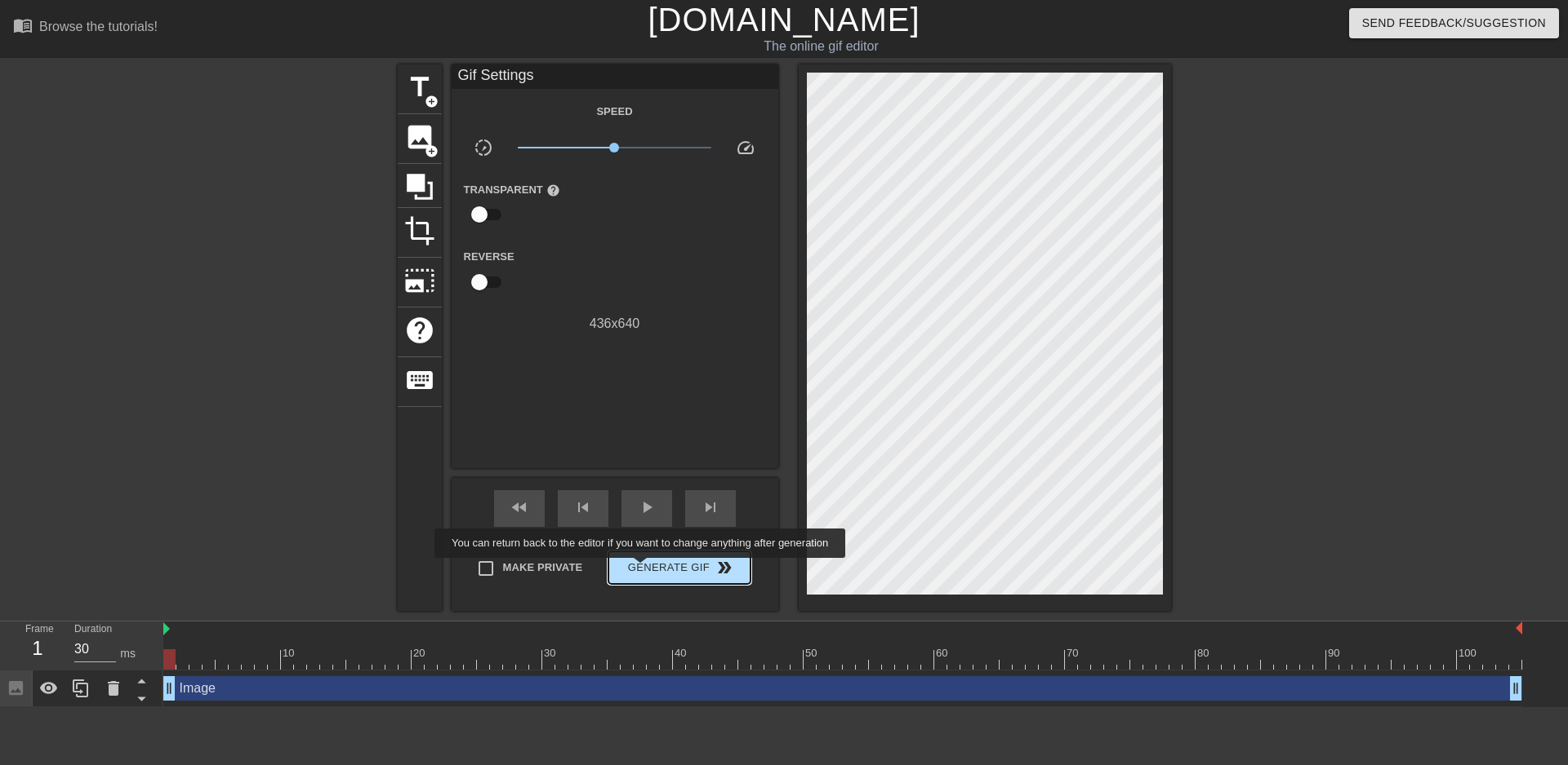
click at [642, 570] on span "Generate Gif double_arrow" at bounding box center [679, 567] width 128 height 19
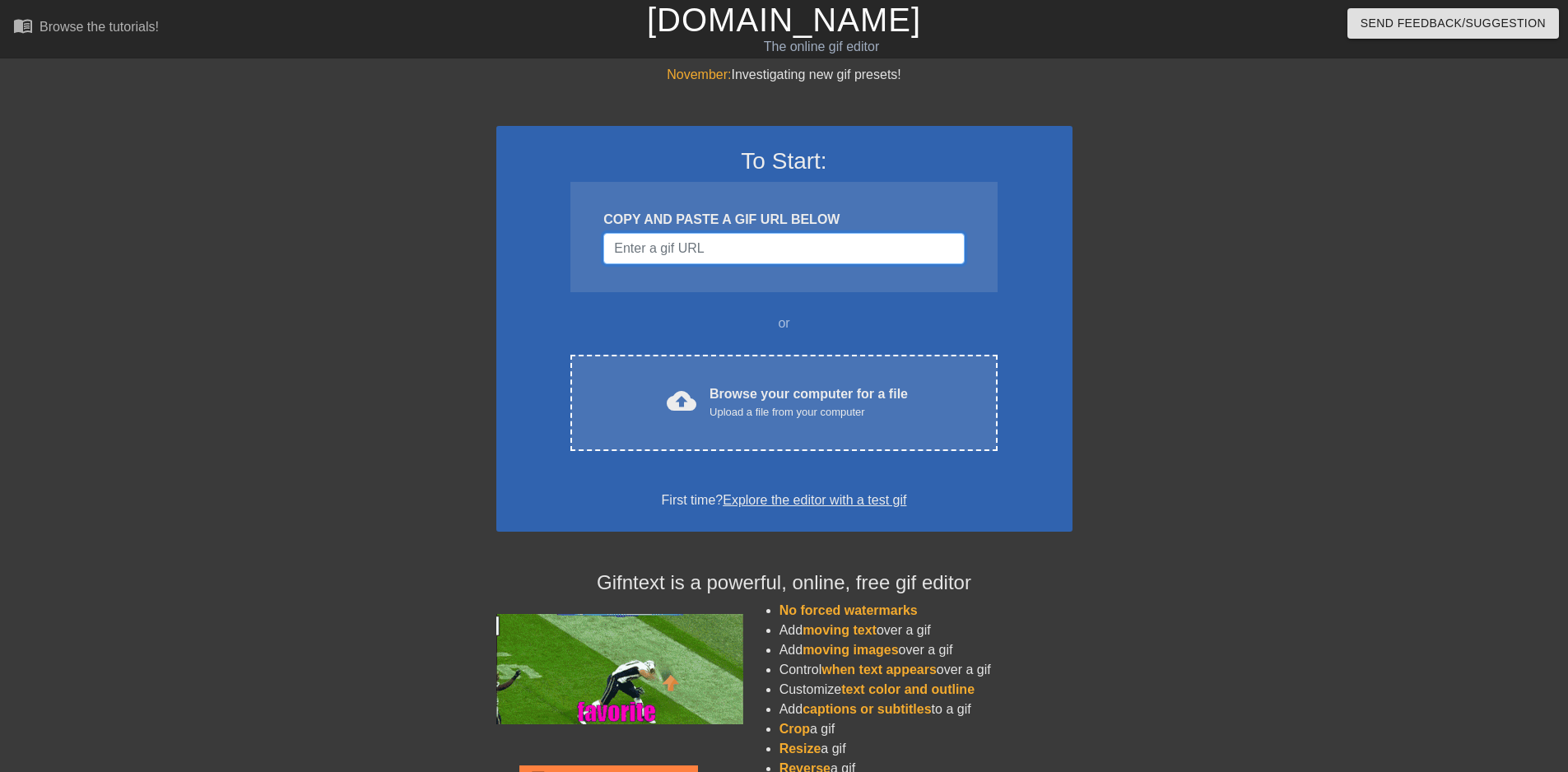
click at [666, 251] on input "Username" at bounding box center [784, 248] width 360 height 31
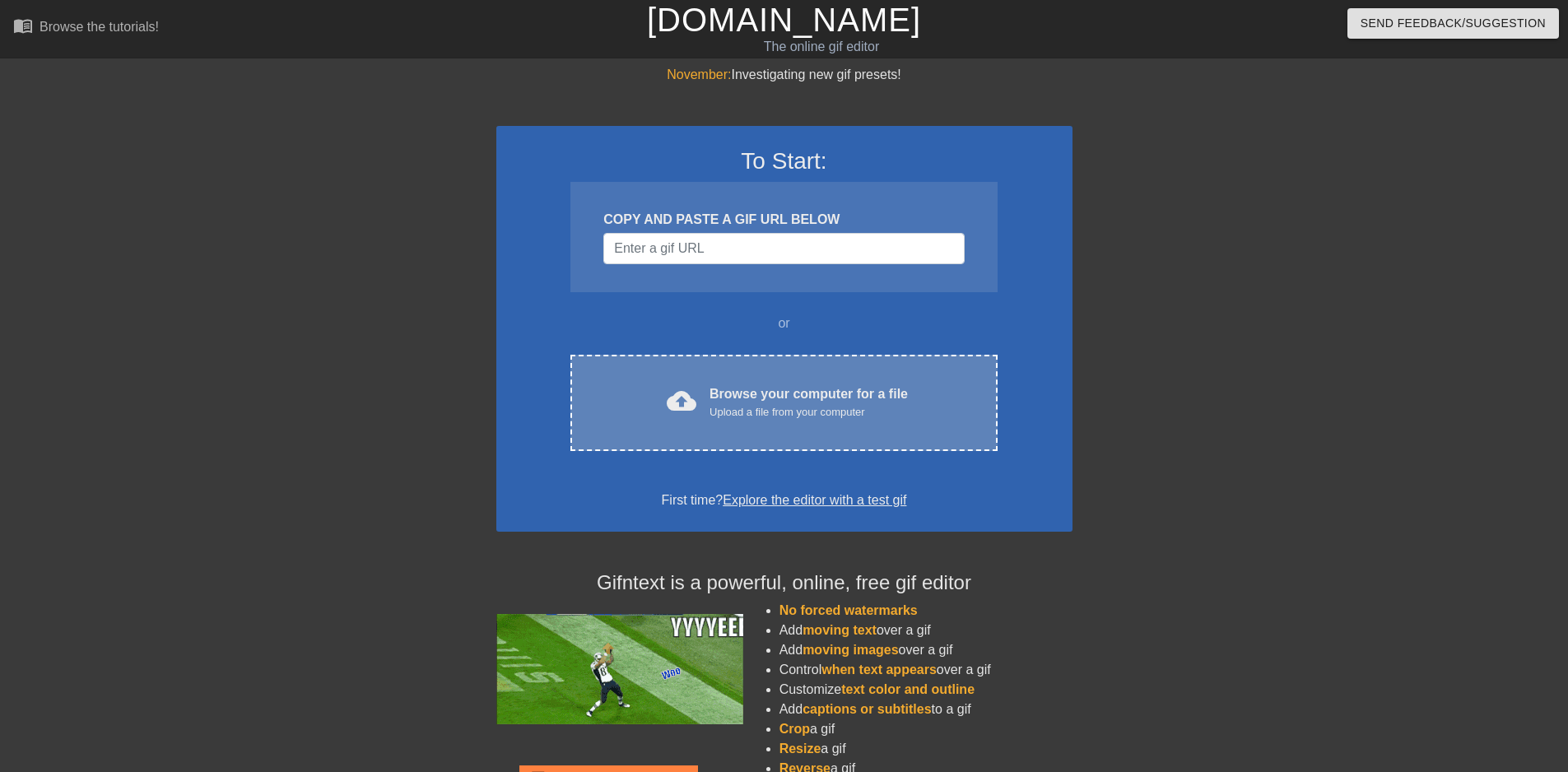
click at [720, 422] on div "cloud_upload Browse your computer for a file Upload a file from your computer C…" at bounding box center [784, 402] width 427 height 96
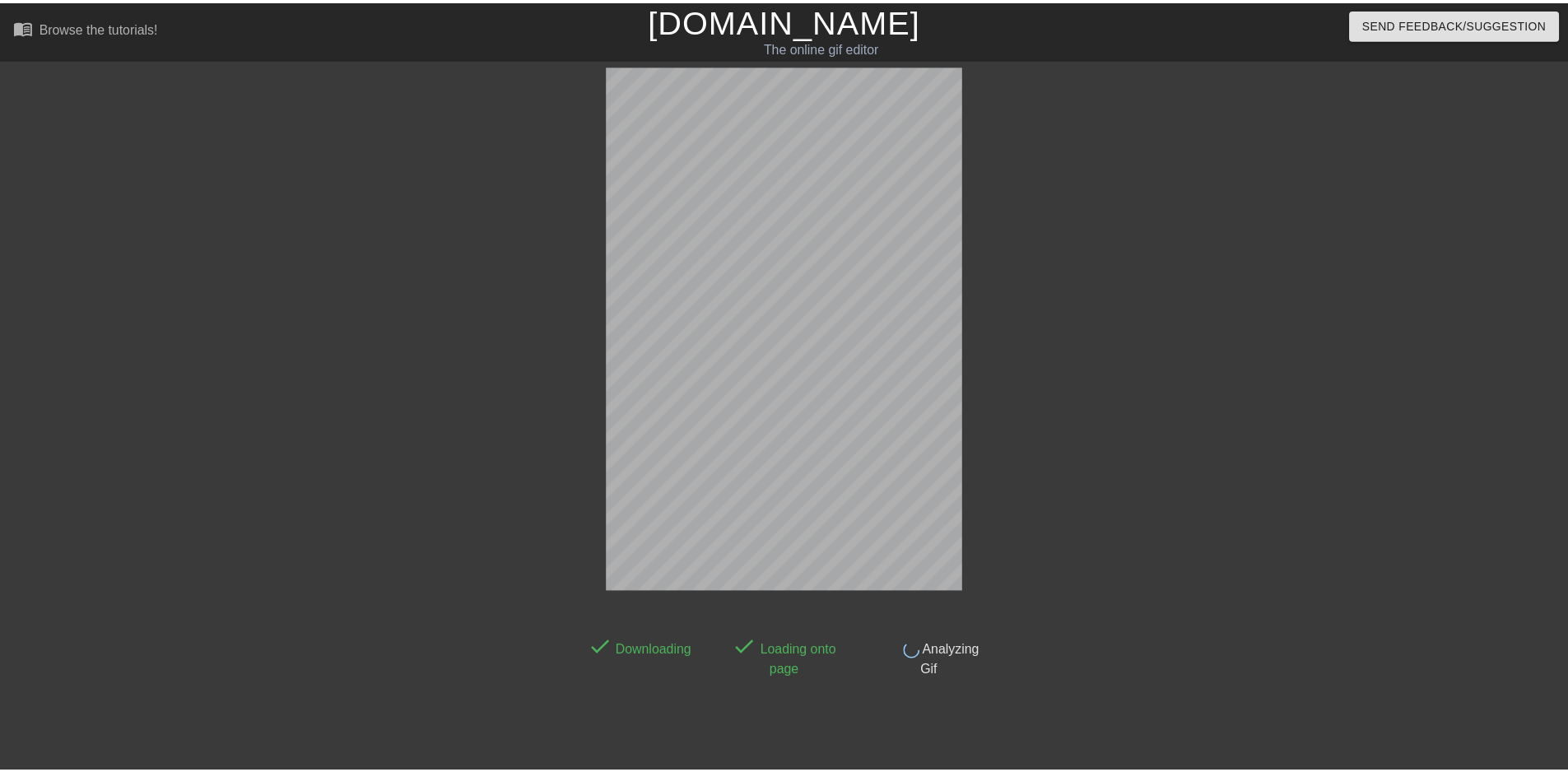
scroll to position [19, 0]
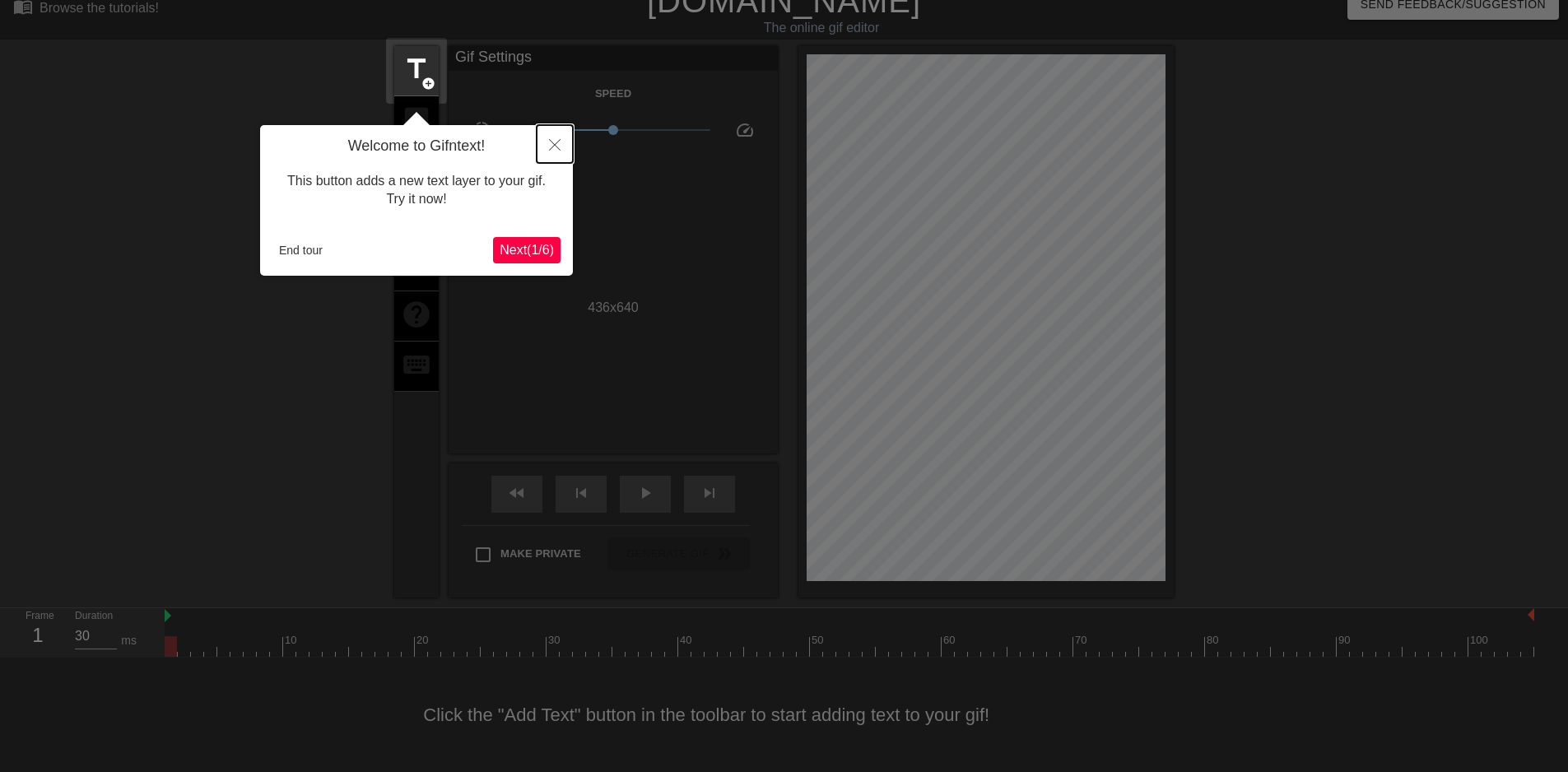
click at [554, 133] on button "Close" at bounding box center [554, 144] width 37 height 38
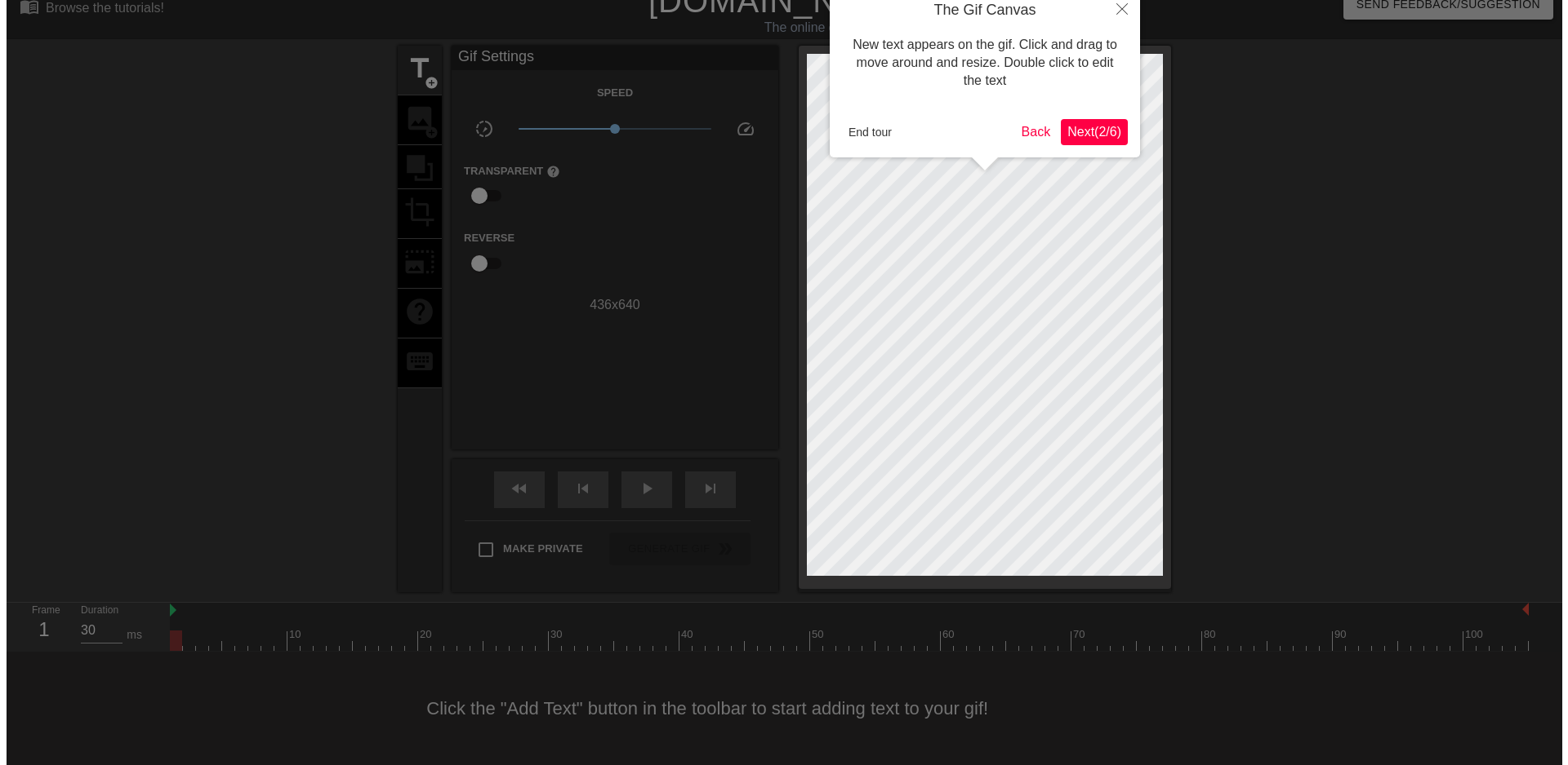
scroll to position [0, 0]
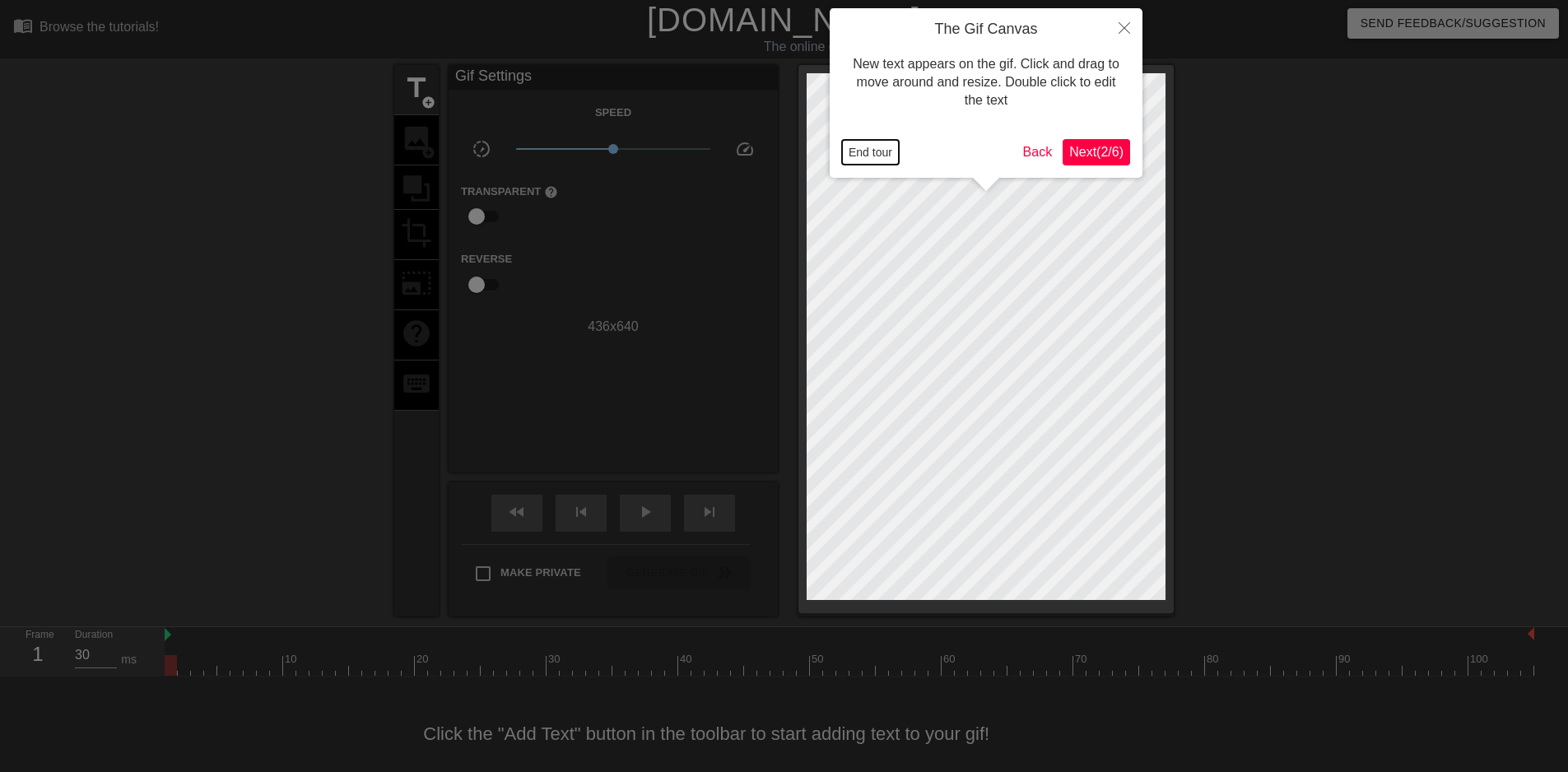
click at [864, 141] on button "End tour" at bounding box center [870, 152] width 57 height 25
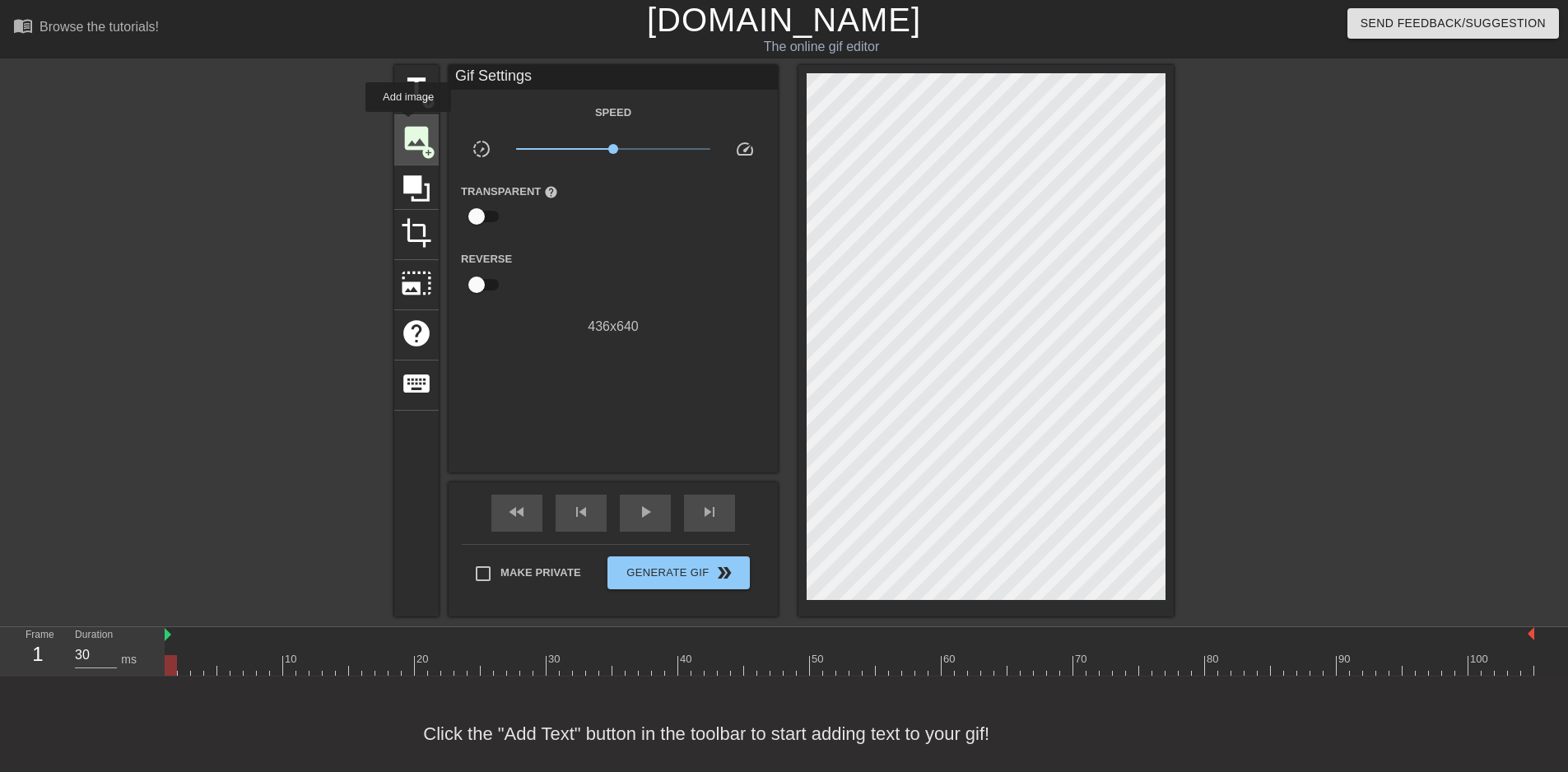
click at [407, 122] on span "image" at bounding box center [416, 138] width 31 height 31
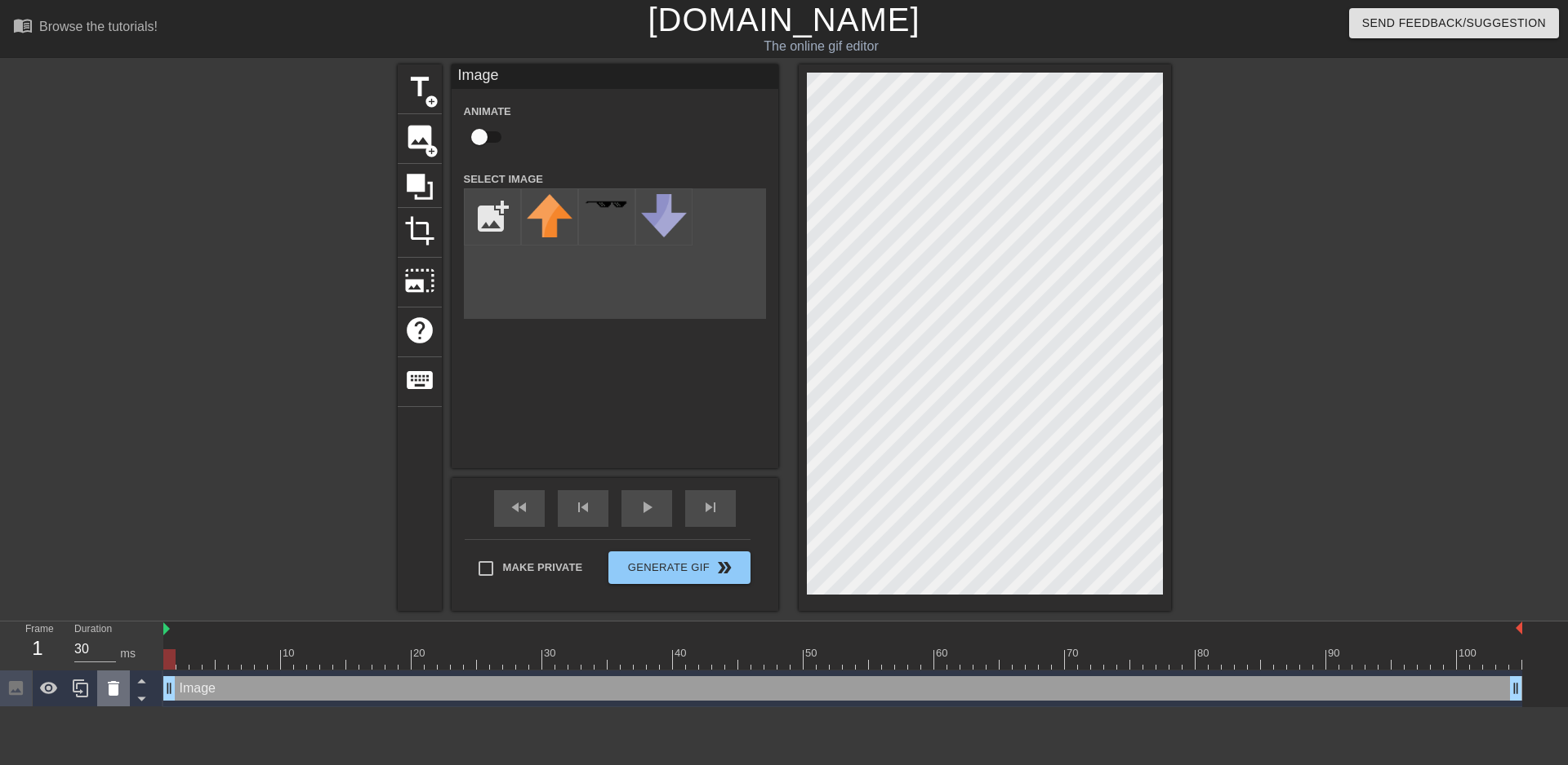
click at [109, 691] on icon at bounding box center [114, 688] width 12 height 14
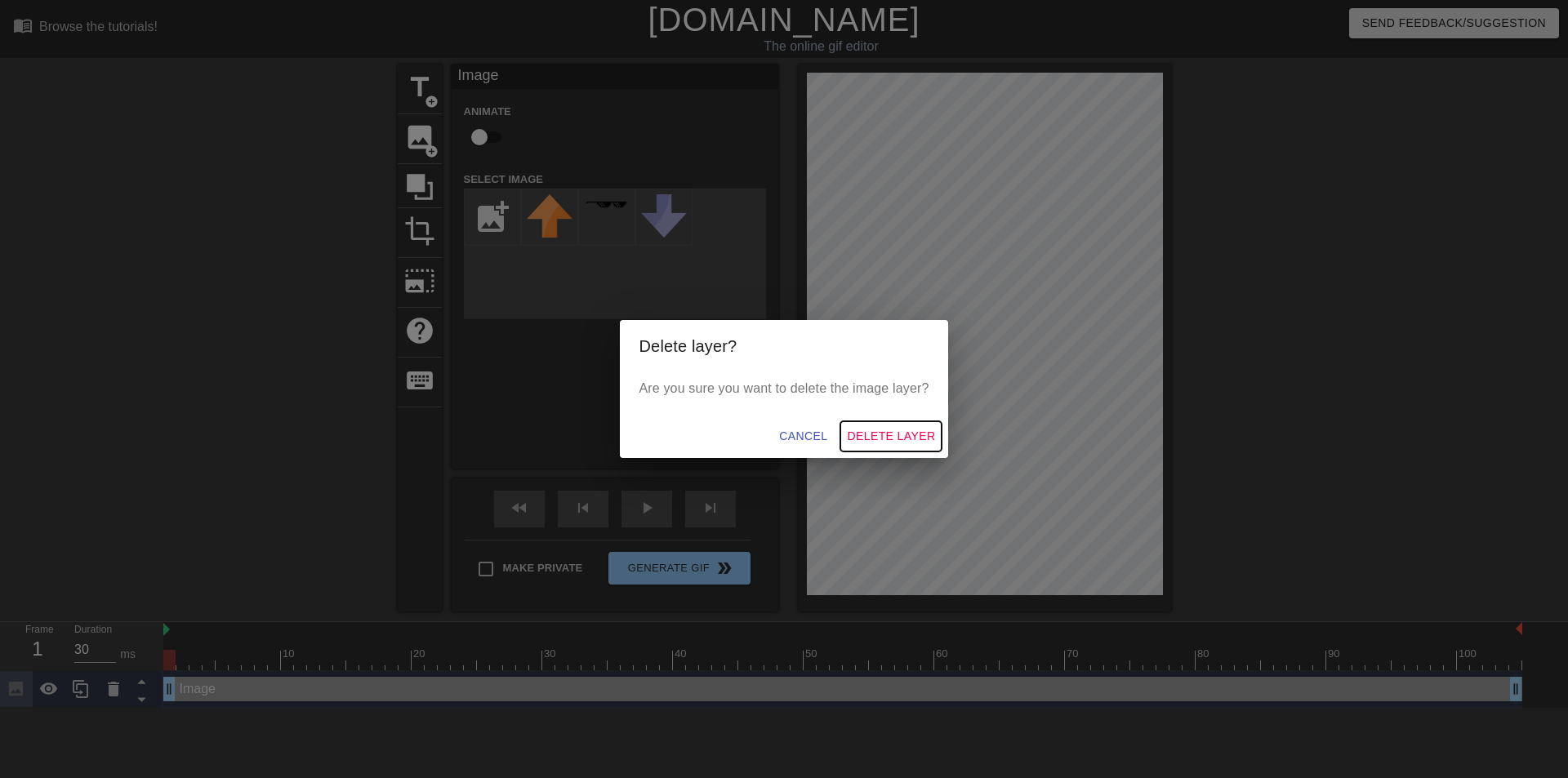
click at [851, 433] on span "Delete Layer" at bounding box center [890, 437] width 89 height 20
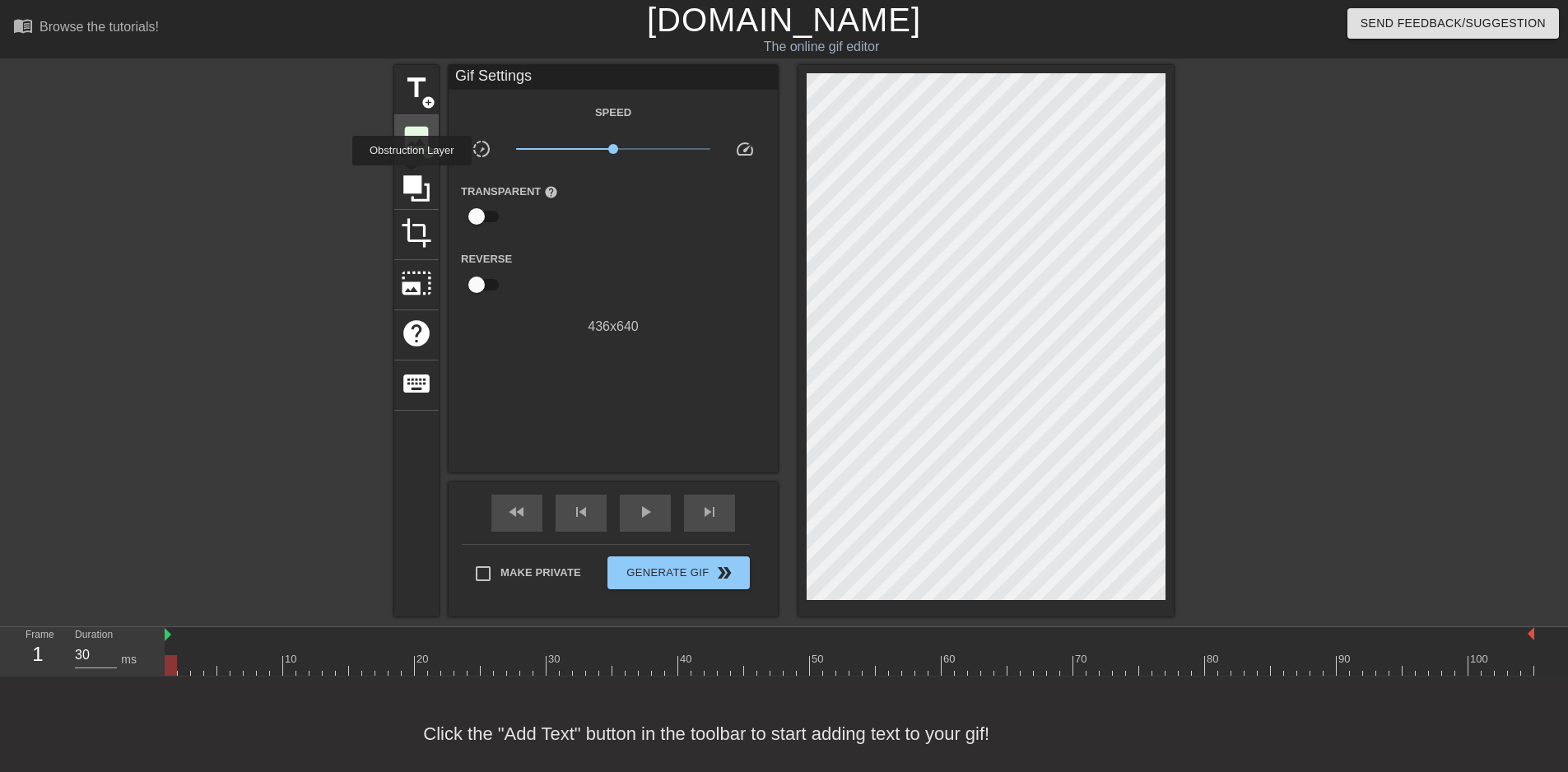
click at [414, 150] on span "image" at bounding box center [416, 138] width 31 height 31
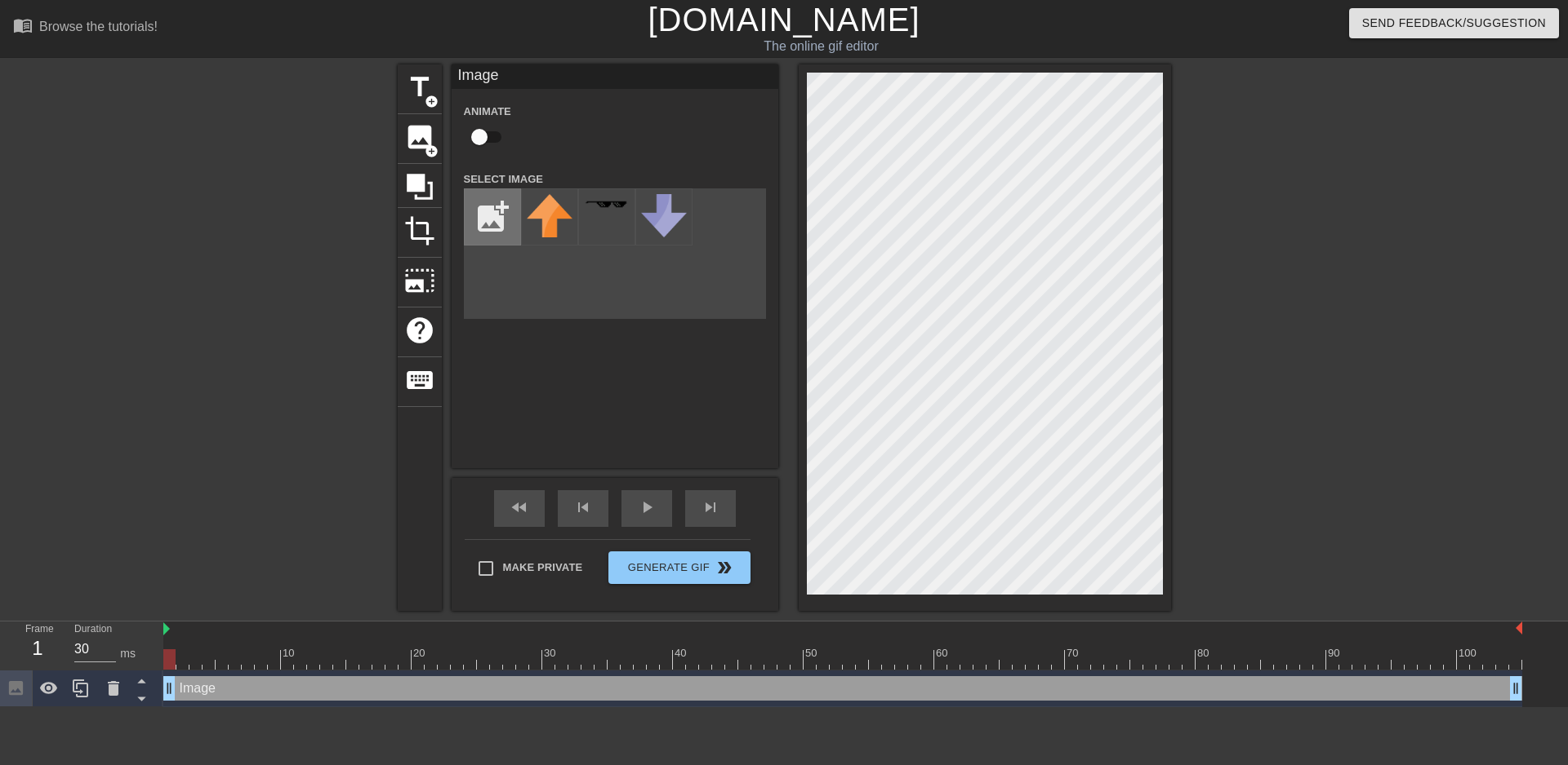
click at [486, 206] on input "file" at bounding box center [492, 217] width 56 height 56
type input "C:\fakepath\neutral.png"
click at [552, 233] on img at bounding box center [550, 231] width 46 height 72
click at [559, 431] on div "Image Animate Select Image add_photo_alternate" at bounding box center [615, 266] width 326 height 404
click at [640, 448] on div "Image Animate Select Image add_photo_alternate" at bounding box center [615, 266] width 326 height 404
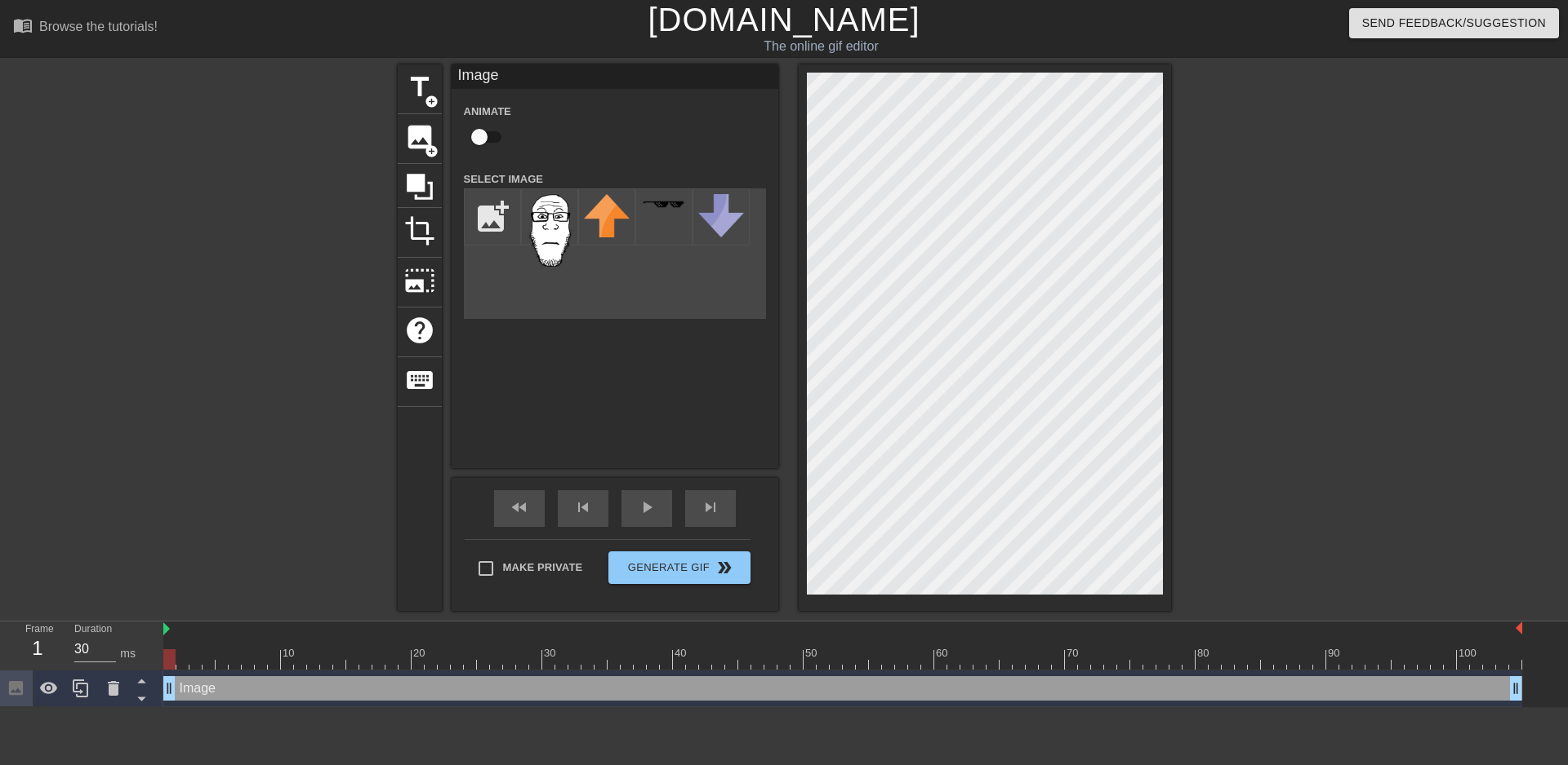
click at [217, 698] on div "Image drag_handle drag_handle" at bounding box center [843, 688] width 1359 height 24
click at [177, 655] on div at bounding box center [843, 660] width 1359 height 20
drag, startPoint x: 185, startPoint y: 657, endPoint x: 158, endPoint y: 649, distance: 28.2
click at [158, 649] on div "Frame 1 Duration 30 ms 10 20 30 40 50 60 70 80 90 100 Image drag_handle drag_ha…" at bounding box center [784, 665] width 1568 height 86
click at [228, 708] on html "menu_book Browse the tutorials! Gifntext.com The online gif editor Send Feedbac…" at bounding box center [784, 354] width 1568 height 708
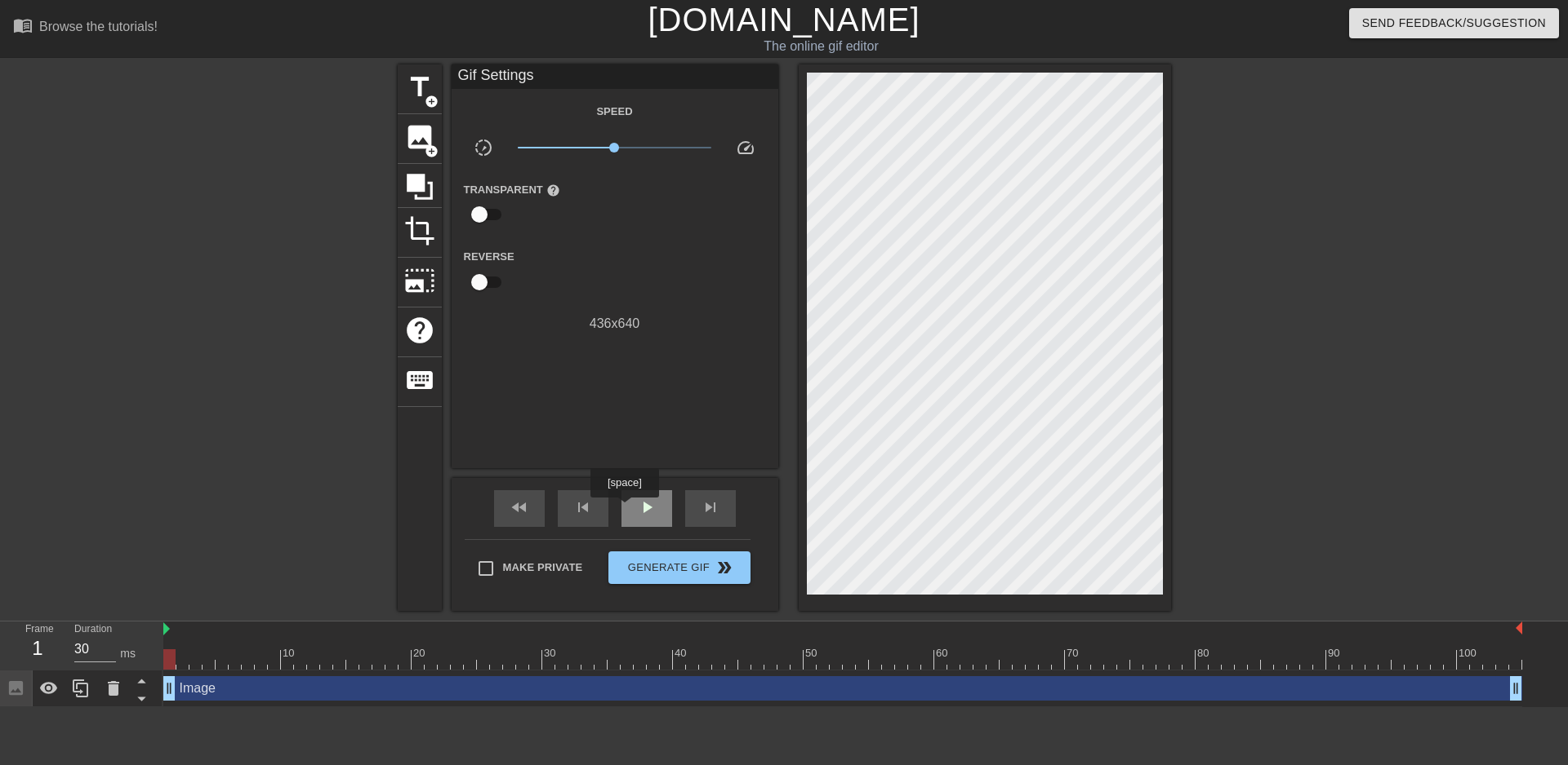
click at [624, 509] on div "play_arrow" at bounding box center [647, 509] width 51 height 37
click at [632, 520] on div "pause" at bounding box center [647, 509] width 51 height 37
click at [632, 520] on div "play_arrow" at bounding box center [647, 509] width 51 height 37
click at [632, 520] on div "pause" at bounding box center [647, 509] width 51 height 37
click at [118, 708] on html "menu_book Browse the tutorials! Gifntext.com The online gif editor Send Feedbac…" at bounding box center [784, 354] width 1568 height 708
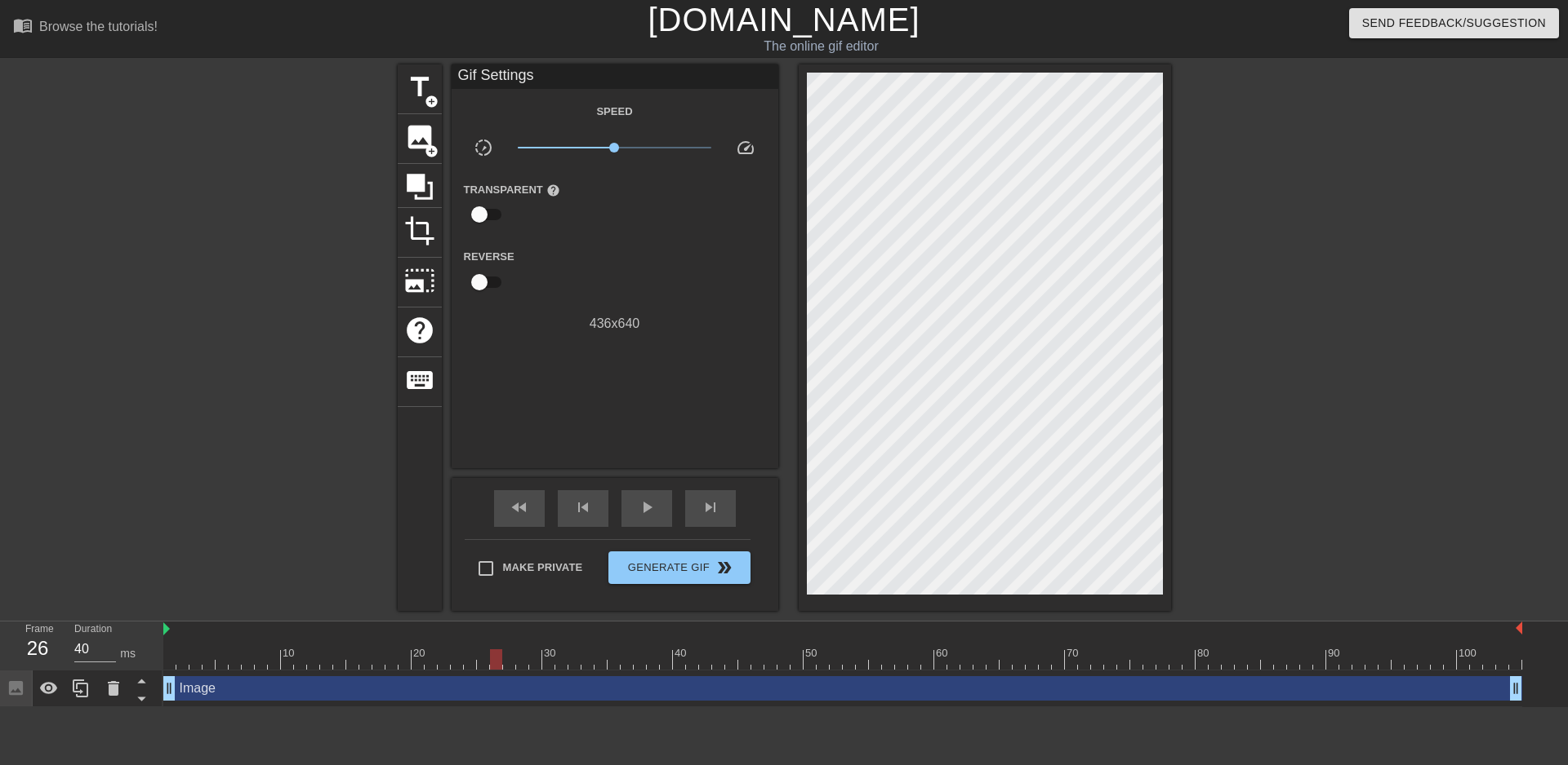
click at [158, 664] on div "Duration 40 ms" at bounding box center [111, 645] width 98 height 47
click at [168, 663] on div at bounding box center [843, 660] width 1359 height 20
drag, startPoint x: 176, startPoint y: 663, endPoint x: 355, endPoint y: 651, distance: 179.4
click at [355, 651] on div at bounding box center [352, 660] width 13 height 20
drag, startPoint x: 174, startPoint y: 692, endPoint x: 163, endPoint y: 672, distance: 22.8
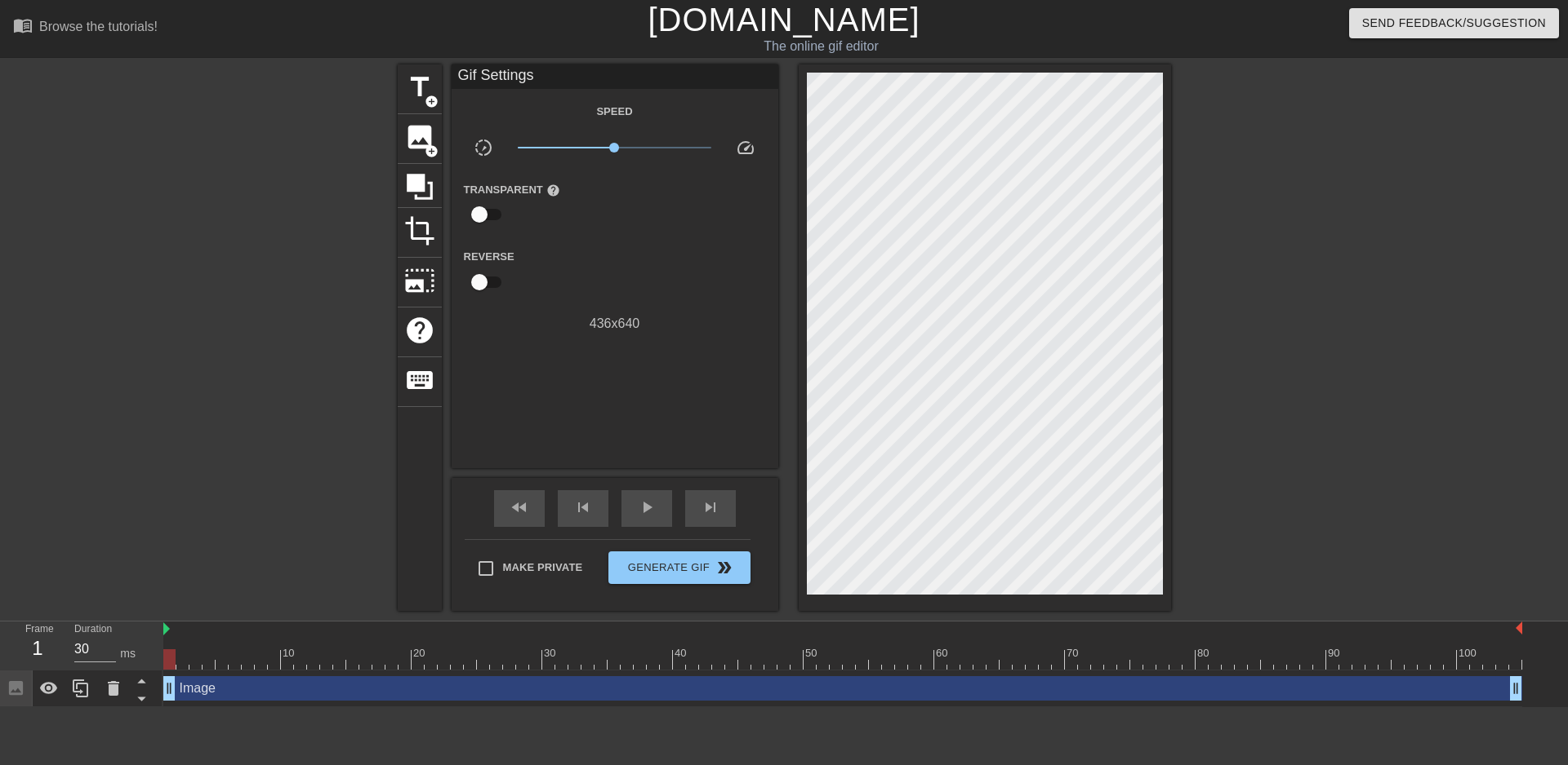
click at [163, 672] on div "Frame 1 Duration 30 ms 10 20 30 40 50 60 70 80 90 100 Image drag_handle drag_ha…" at bounding box center [784, 665] width 1568 height 86
click at [221, 687] on div "Image drag_handle drag_handle" at bounding box center [843, 688] width 1359 height 24
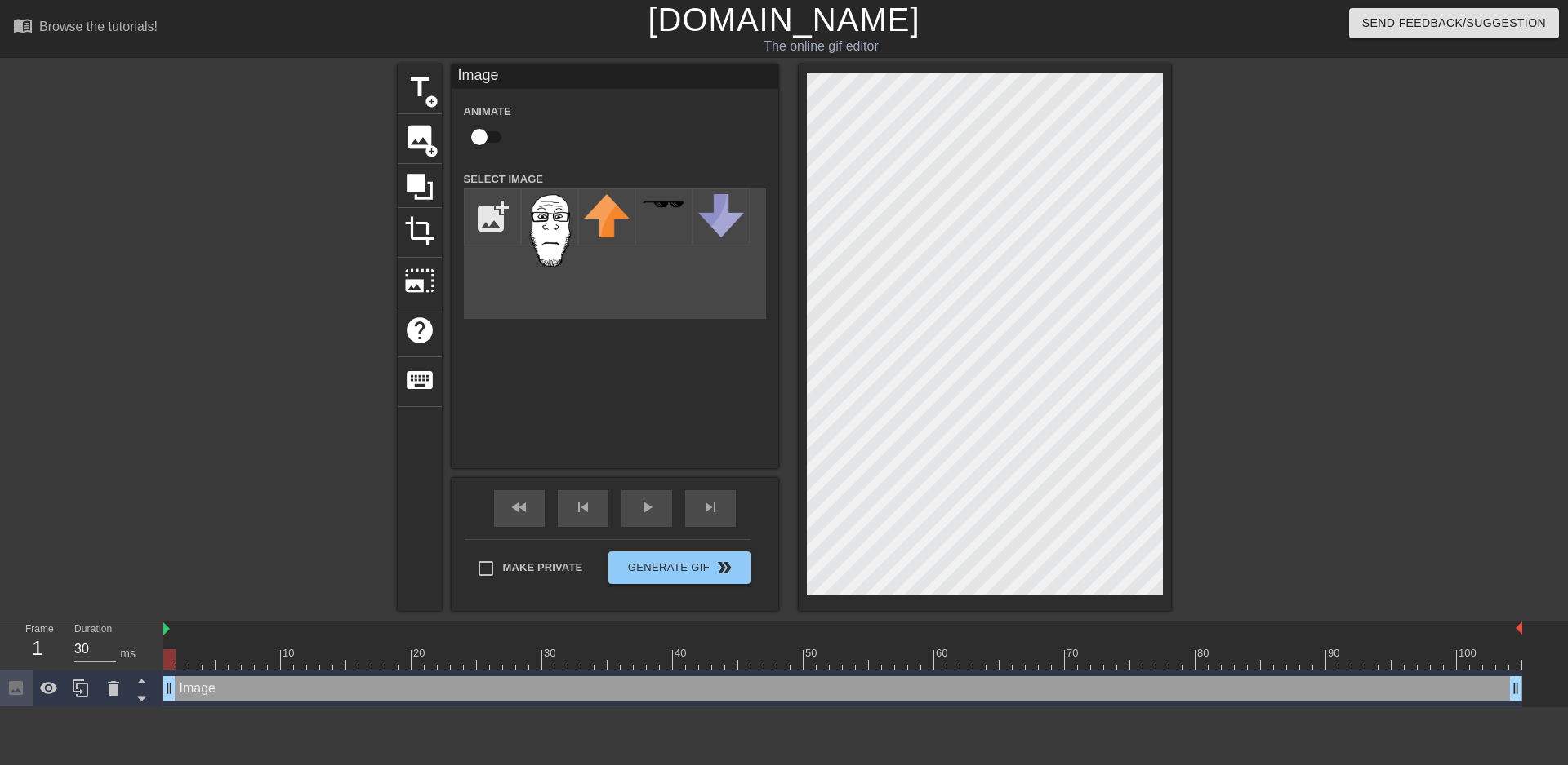
click at [221, 687] on div "Image drag_handle drag_handle" at bounding box center [843, 688] width 1359 height 24
click at [216, 708] on html "menu_book Browse the tutorials! Gifntext.com The online gif editor Send Feedbac…" at bounding box center [784, 354] width 1568 height 708
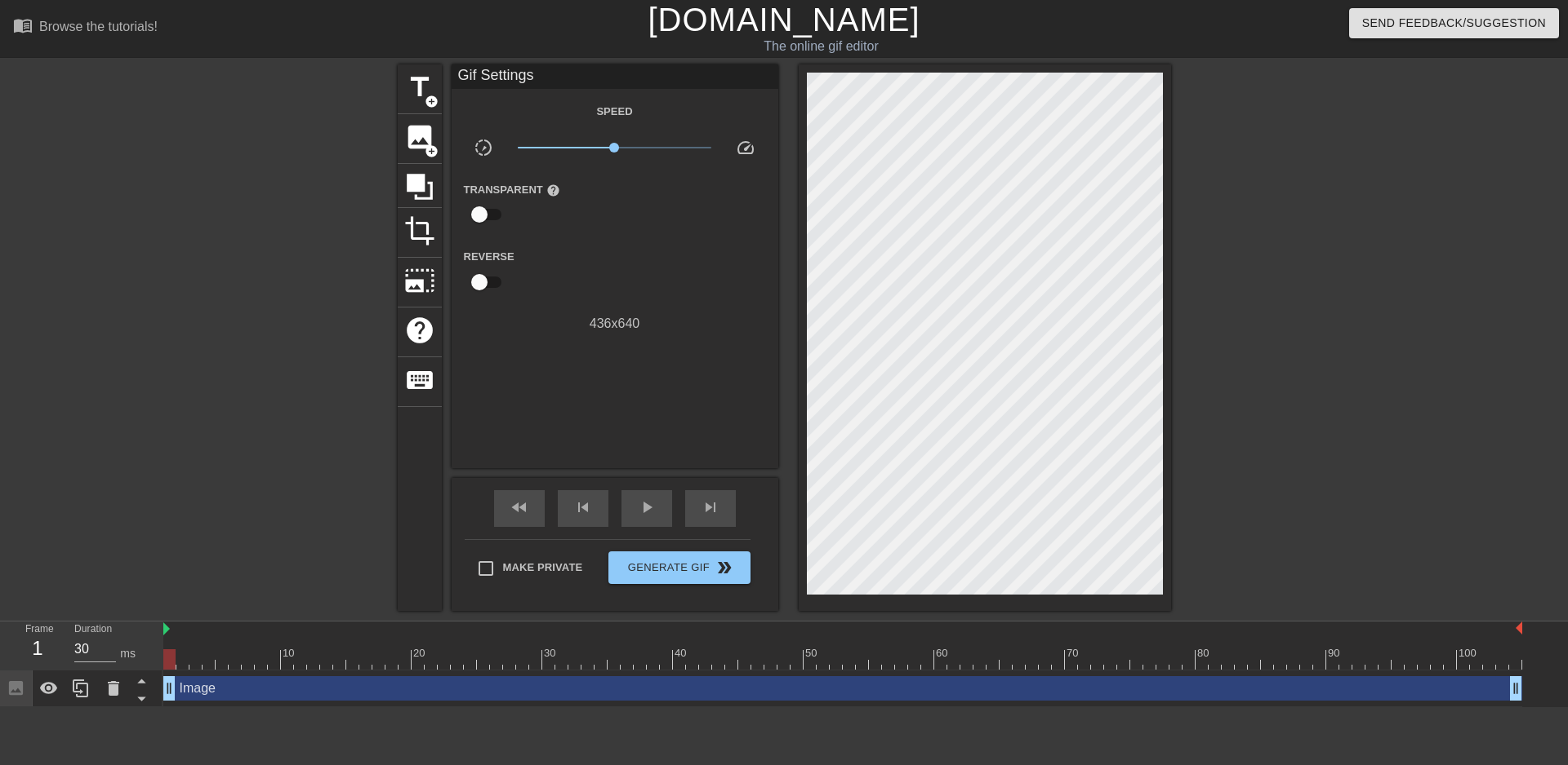
click at [266, 675] on div "Image drag_handle drag_handle" at bounding box center [843, 689] width 1359 height 37
click at [267, 661] on div at bounding box center [843, 660] width 1359 height 20
click at [298, 708] on html "menu_book Browse the tutorials! Gifntext.com The online gif editor Send Feedbac…" at bounding box center [784, 354] width 1568 height 708
click at [256, 684] on div "Image drag_handle drag_handle" at bounding box center [843, 688] width 1359 height 24
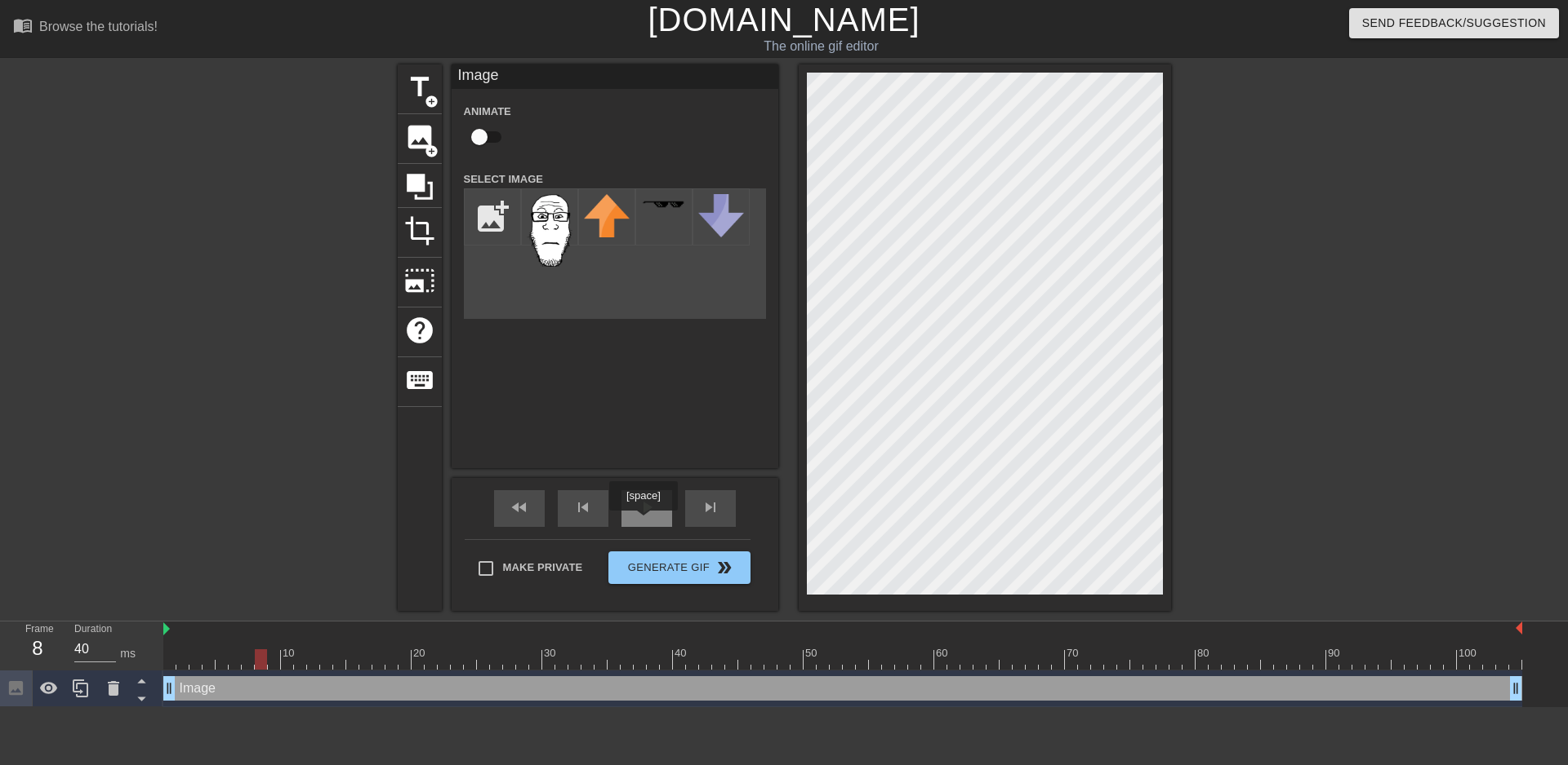
click at [642, 522] on div "play_arrow" at bounding box center [647, 509] width 51 height 37
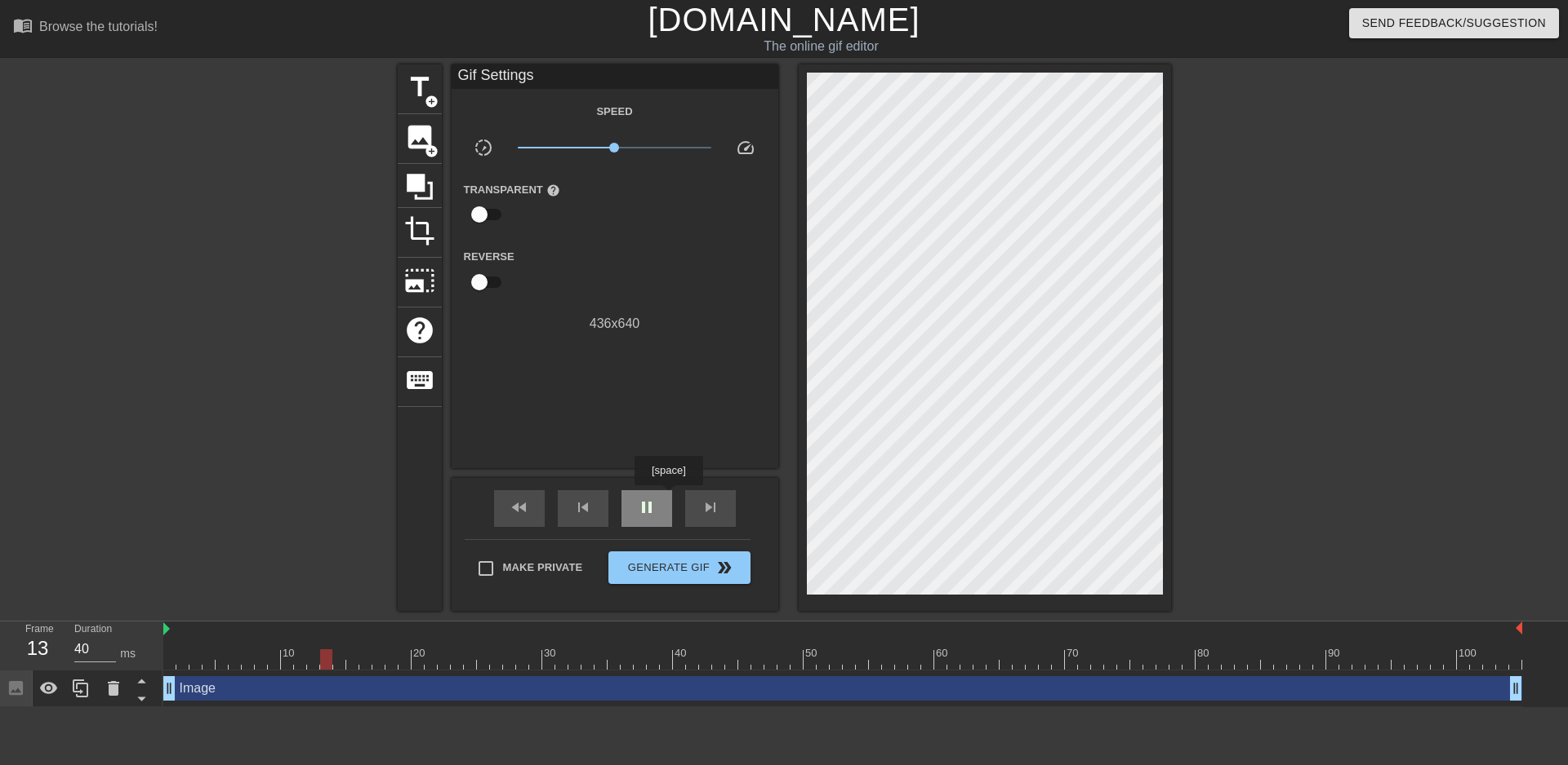
click at [668, 497] on div "pause" at bounding box center [647, 509] width 51 height 37
click at [54, 694] on icon at bounding box center [48, 688] width 19 height 19
click at [81, 696] on icon at bounding box center [80, 688] width 19 height 19
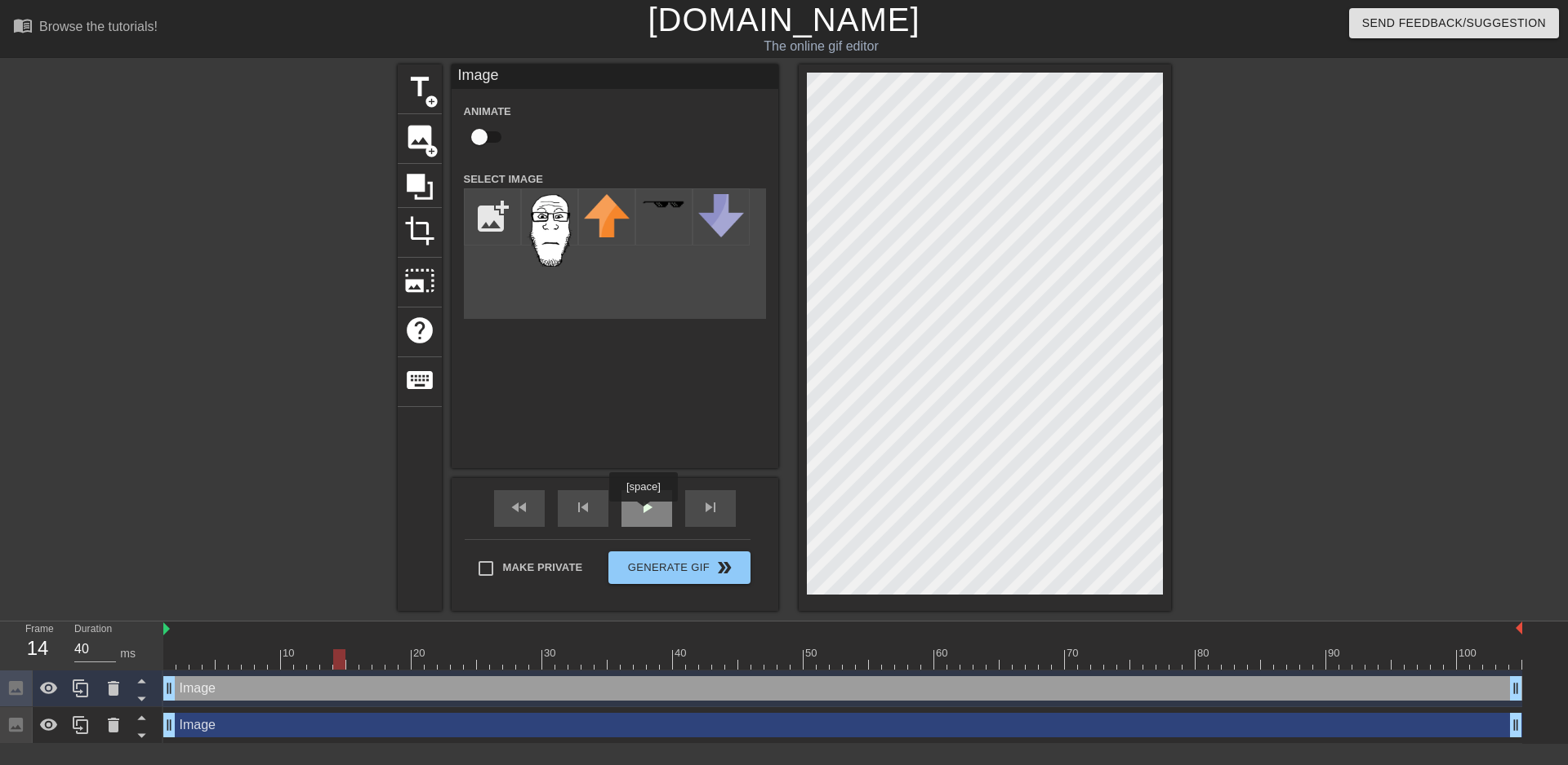
click at [645, 509] on span "play_arrow" at bounding box center [646, 507] width 19 height 19
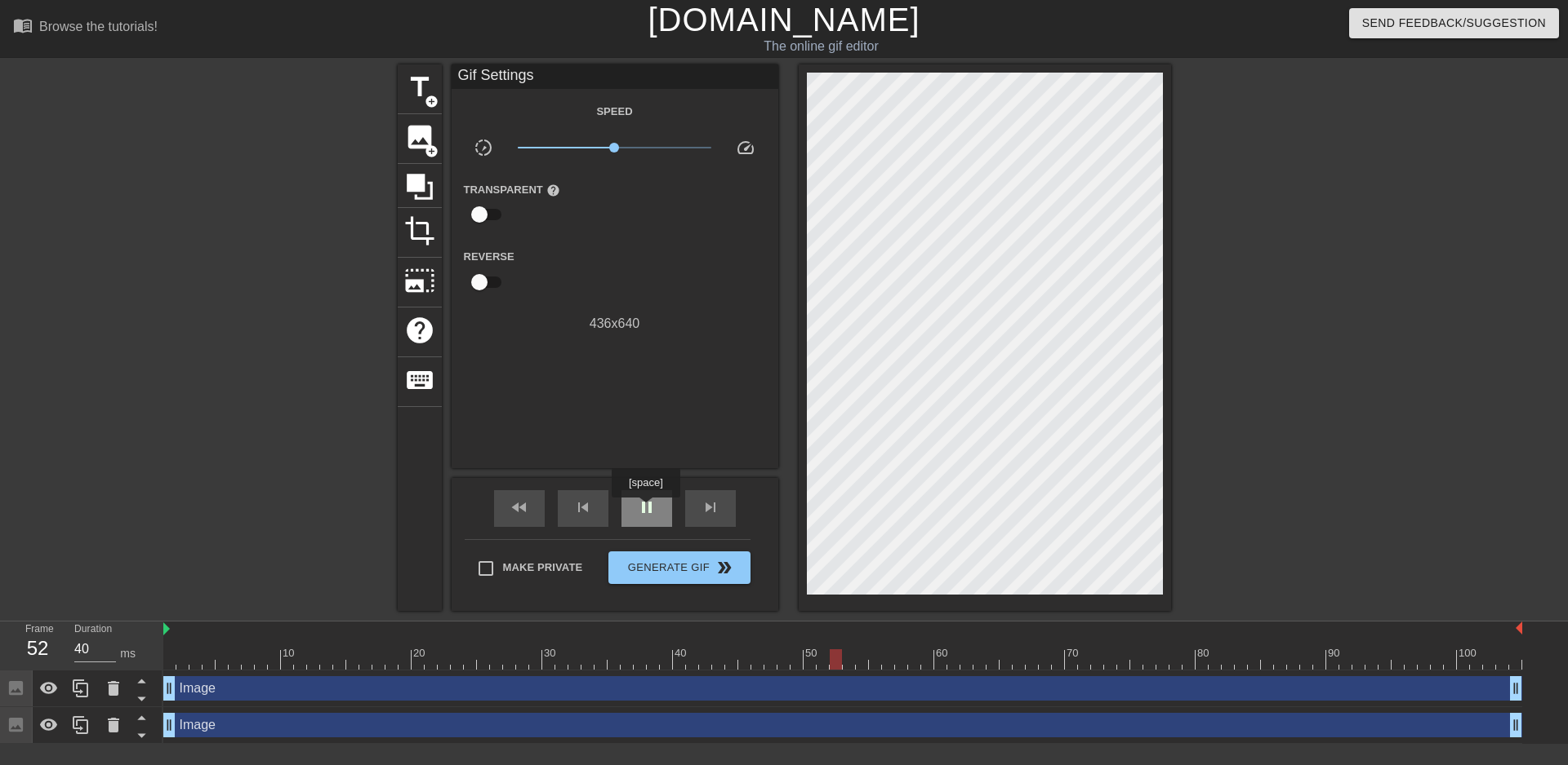
click at [645, 509] on span "pause" at bounding box center [646, 507] width 19 height 19
click at [657, 522] on div "play_arrow" at bounding box center [647, 509] width 51 height 37
click at [1318, 217] on div at bounding box center [1313, 309] width 245 height 489
click at [119, 31] on div "Browse the tutorials!" at bounding box center [98, 26] width 118 height 13
type input "40"
